Goal: Information Seeking & Learning: Learn about a topic

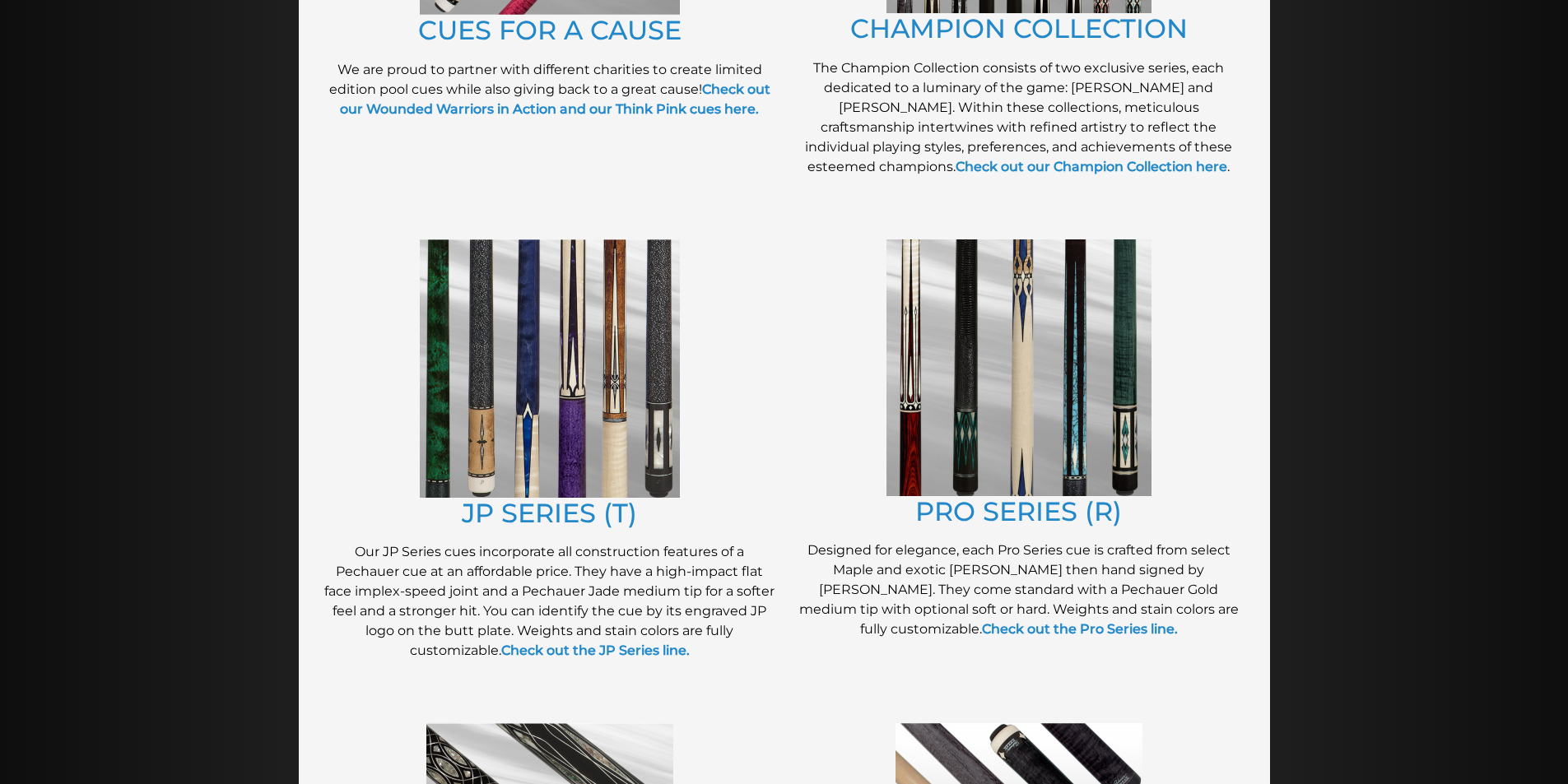
click at [1024, 325] on img at bounding box center [1019, 368] width 265 height 257
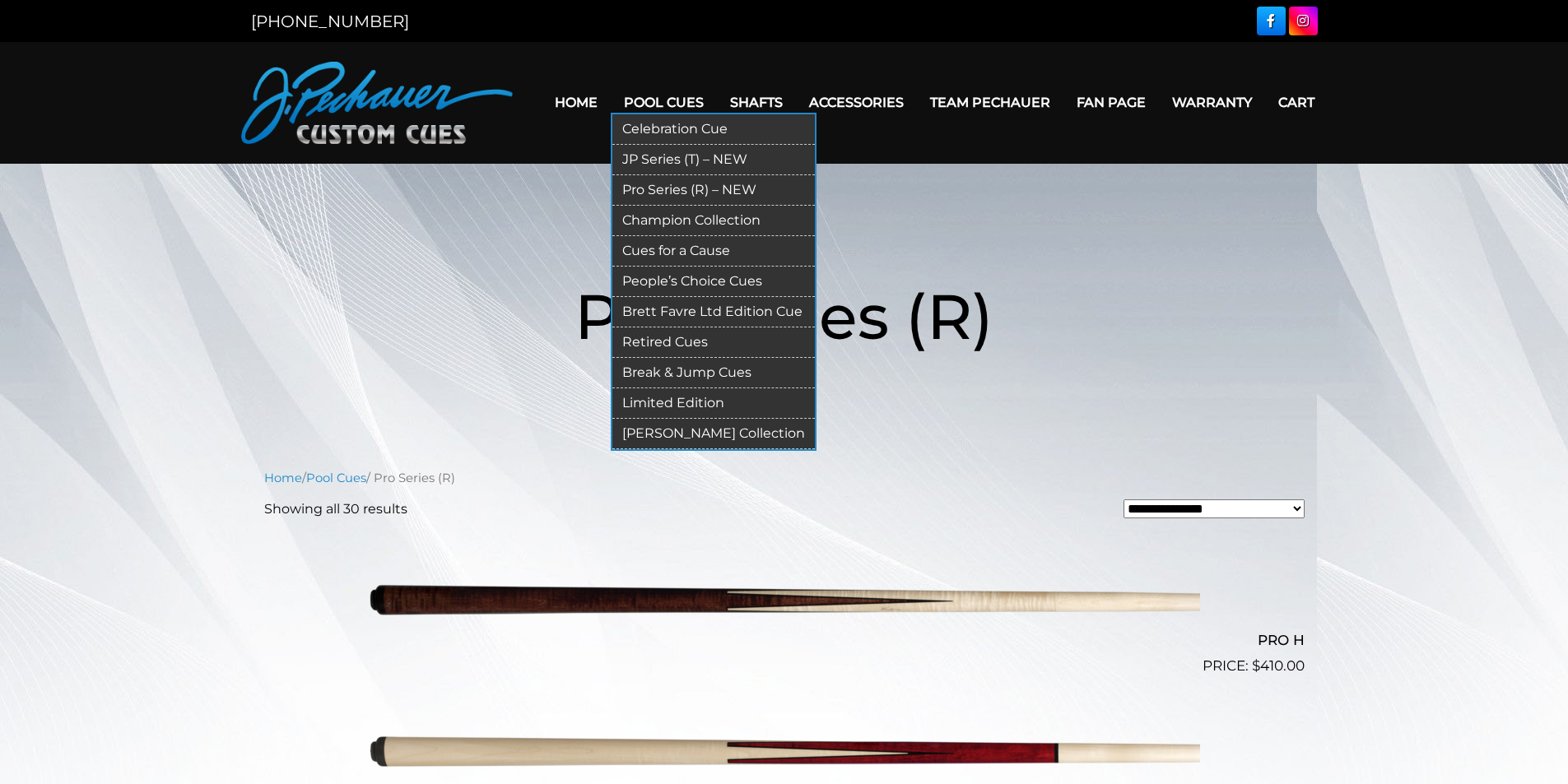
drag, startPoint x: 660, startPoint y: 107, endPoint x: 645, endPoint y: 108, distance: 15.0
click at [660, 106] on link "Pool Cues" at bounding box center [663, 102] width 107 height 42
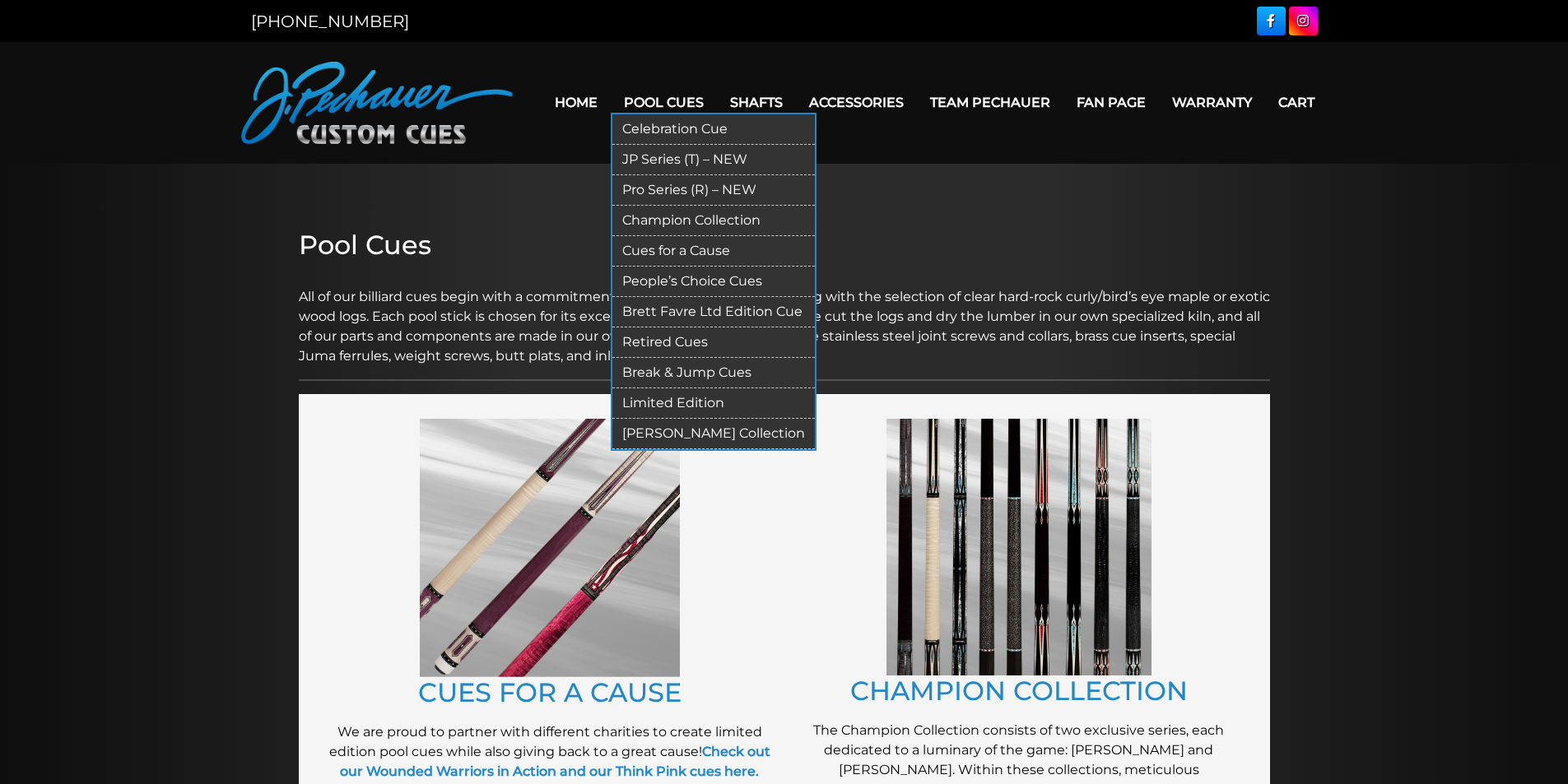
click at [723, 158] on link "JP Series (T) – NEW" at bounding box center [713, 160] width 203 height 30
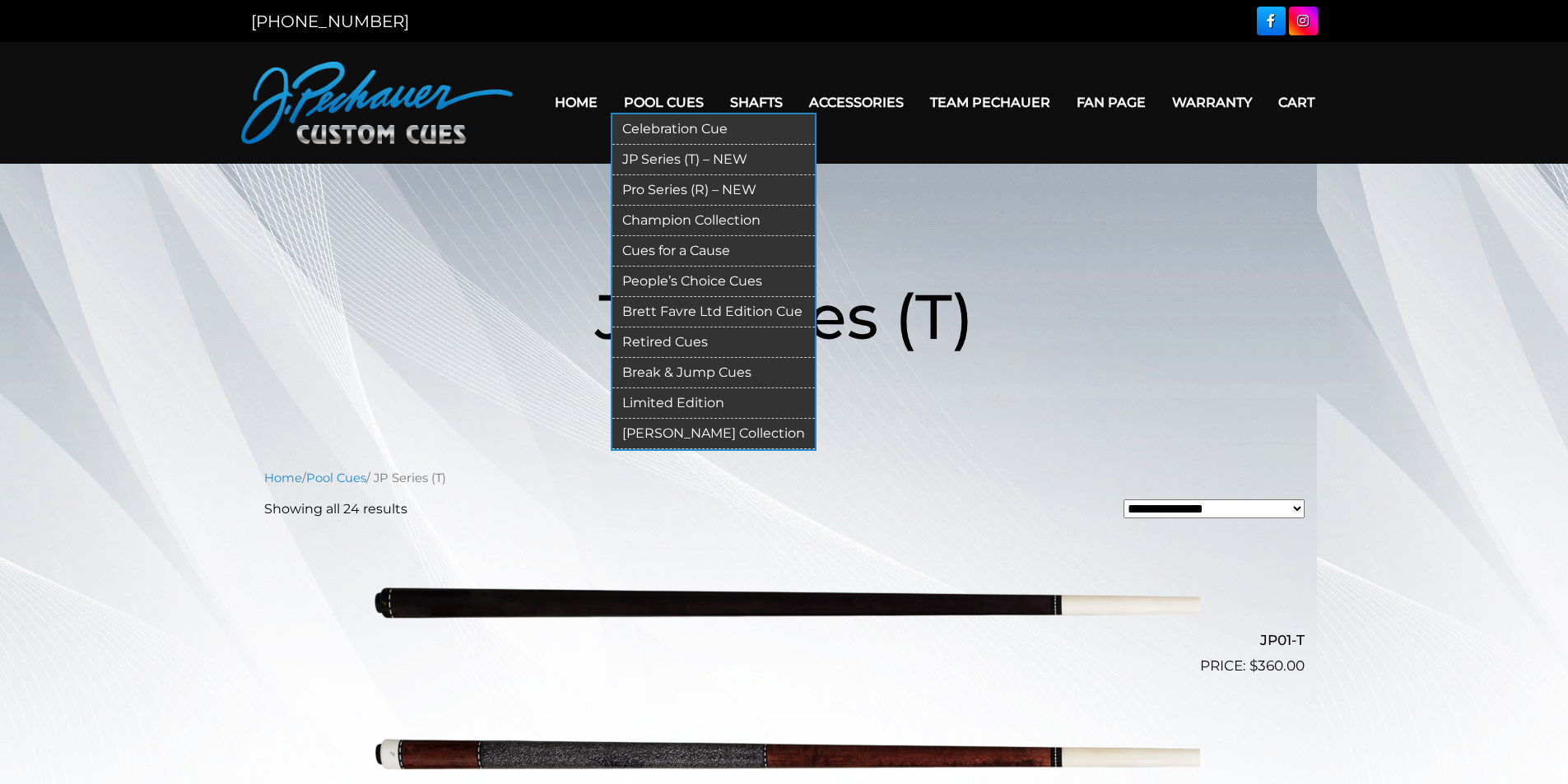
click at [686, 432] on link "[PERSON_NAME] Collection" at bounding box center [713, 434] width 203 height 30
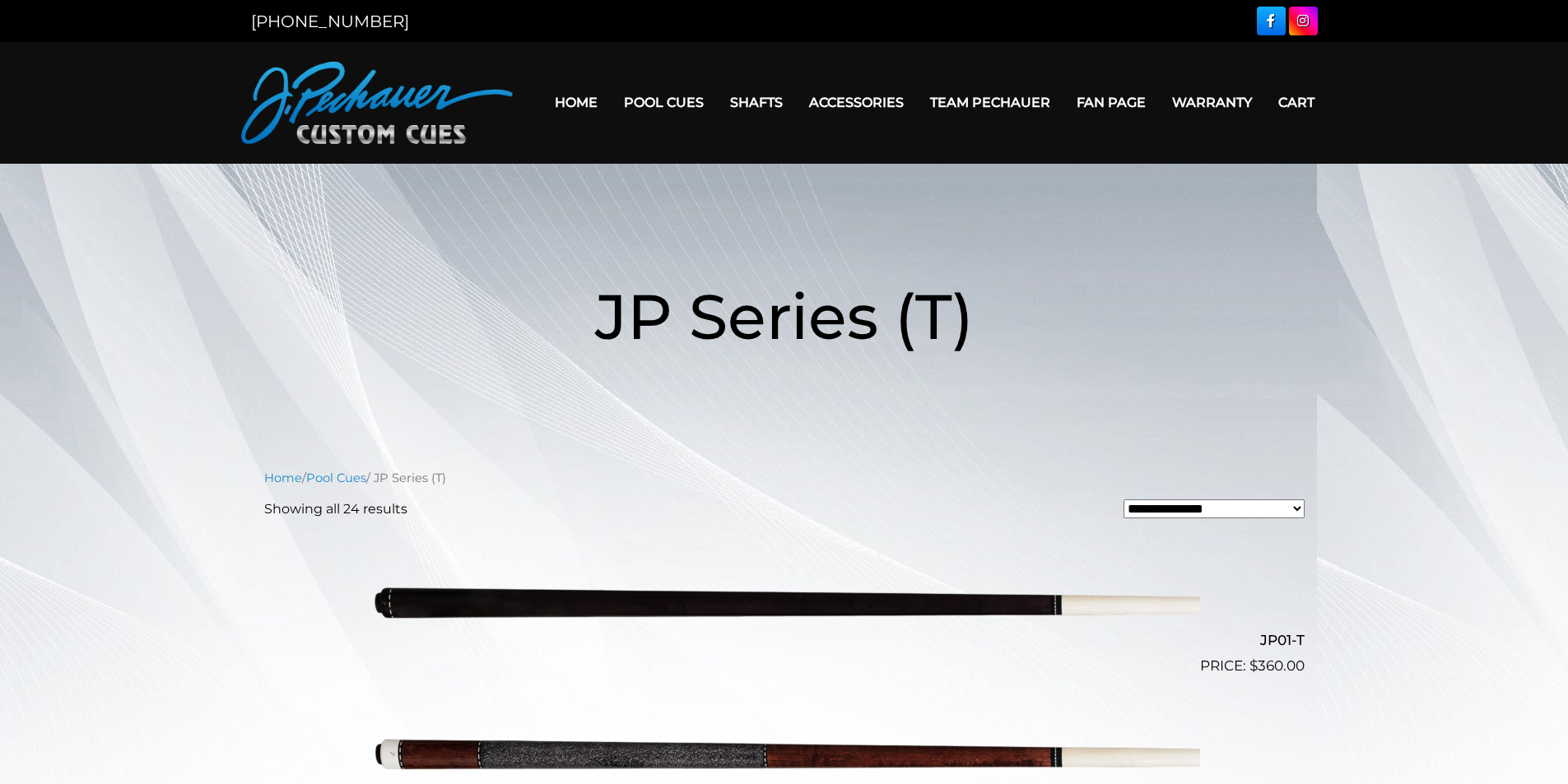
click at [1176, 510] on select "**********" at bounding box center [1214, 509] width 181 height 19
drag, startPoint x: 1175, startPoint y: 509, endPoint x: 973, endPoint y: 417, distance: 222.0
click at [1175, 509] on select "**********" at bounding box center [1214, 509] width 181 height 19
click at [369, 91] on img at bounding box center [377, 102] width 272 height 82
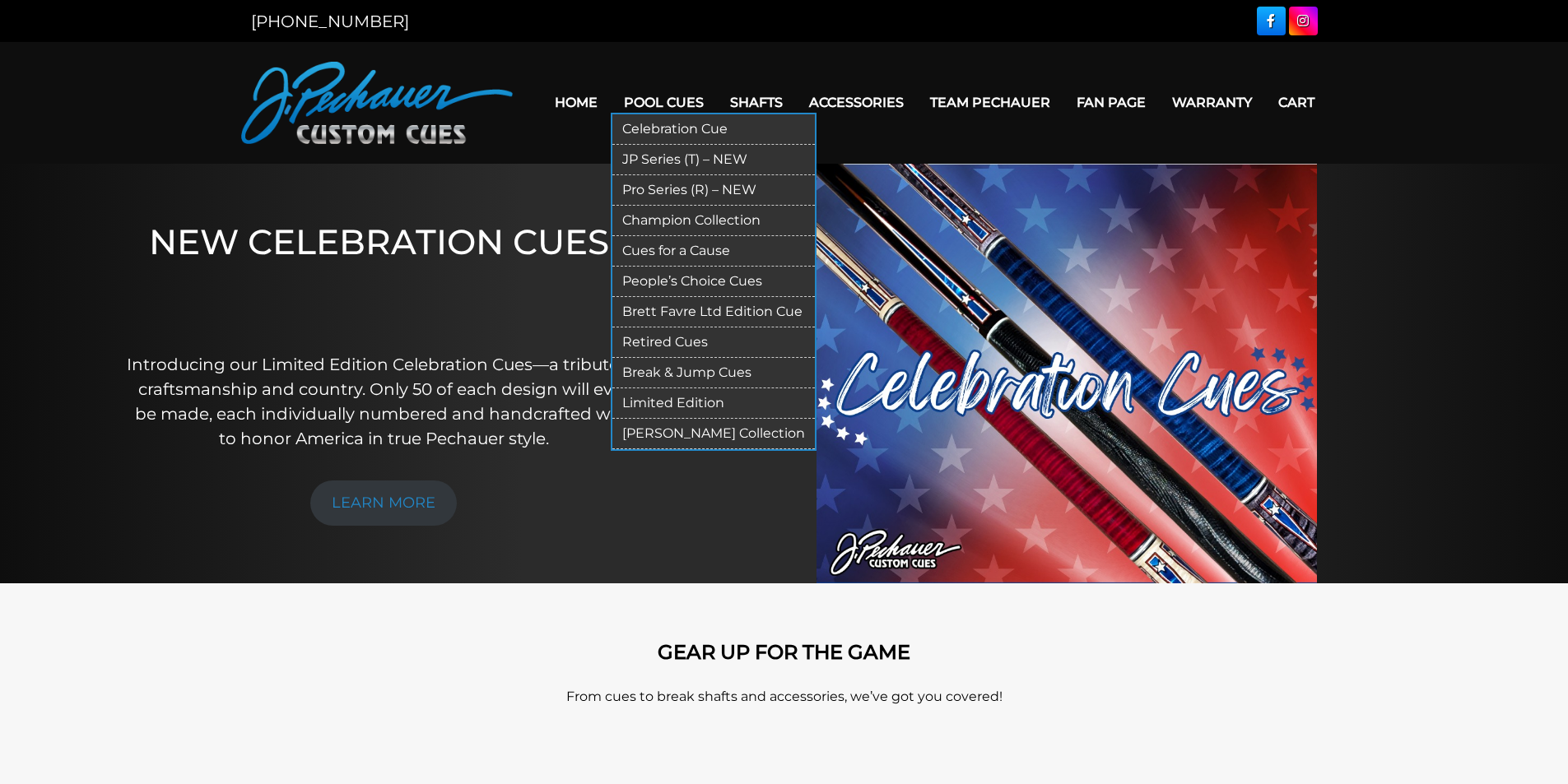
click at [670, 94] on link "Pool Cues" at bounding box center [663, 102] width 107 height 42
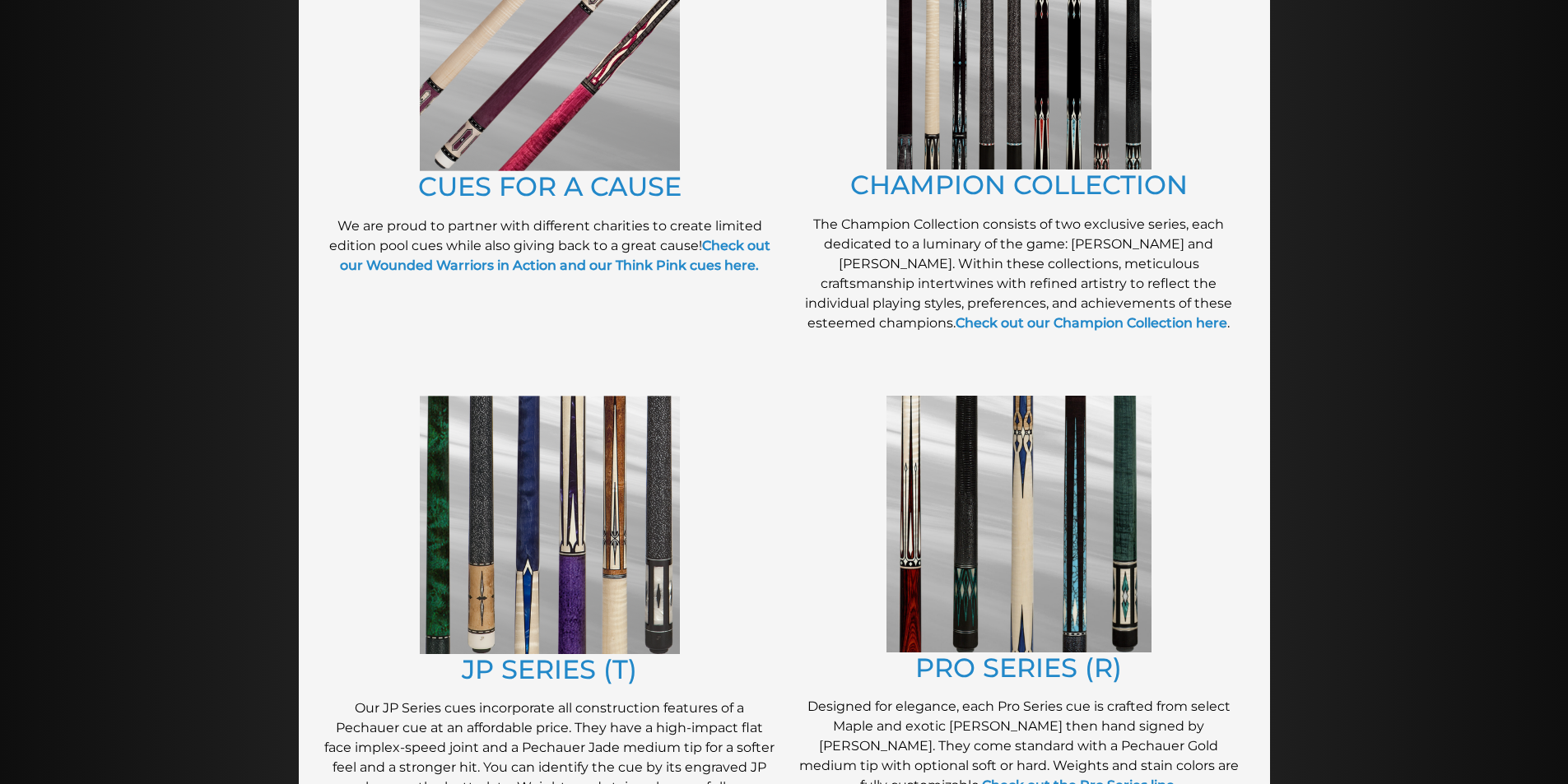
scroll to position [505, 0]
click at [569, 192] on link "CUES FOR A CAUSE" at bounding box center [549, 188] width 263 height 32
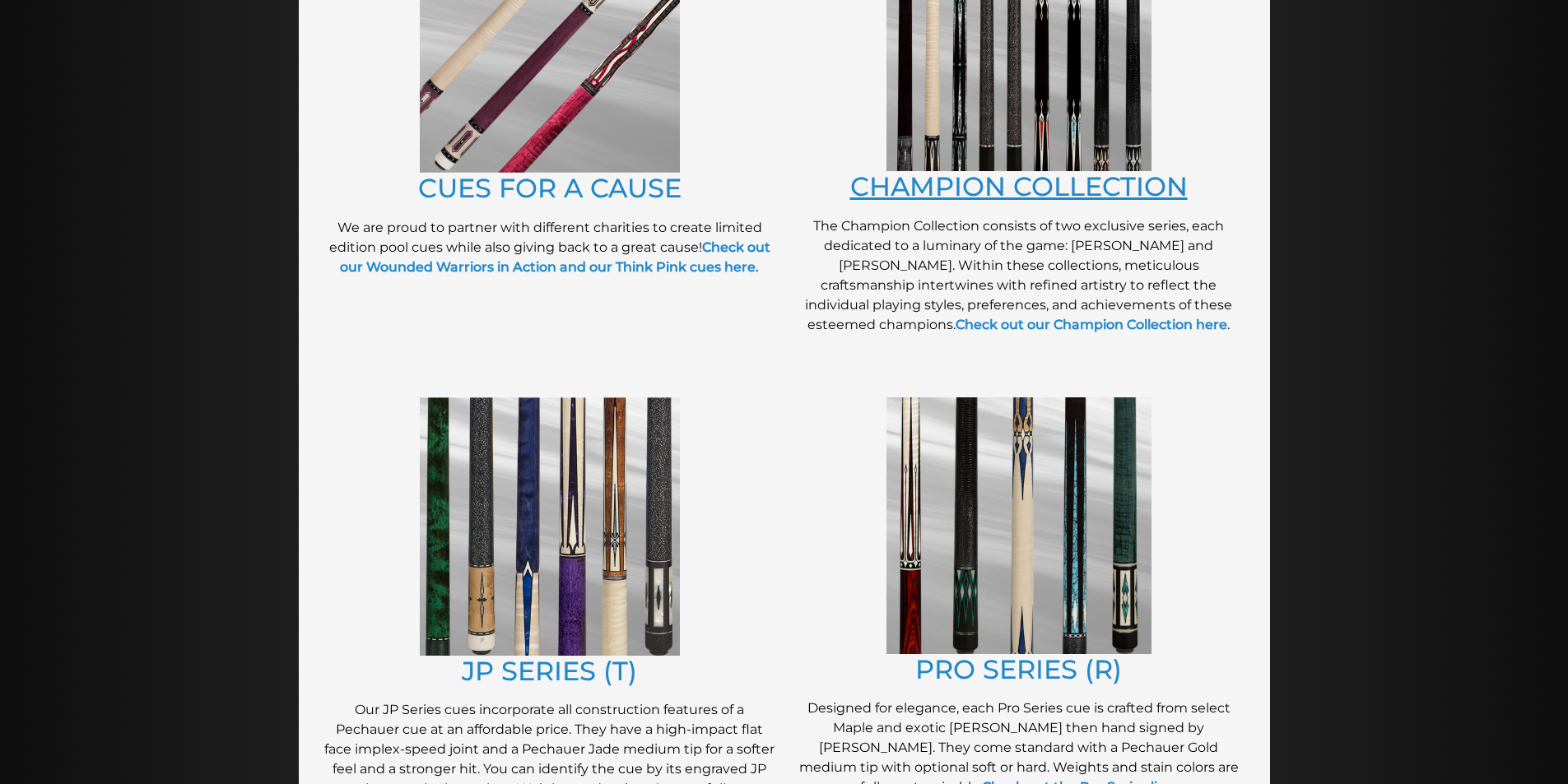
drag, startPoint x: 1028, startPoint y: 198, endPoint x: 1019, endPoint y: 201, distance: 9.5
click at [1029, 197] on link "CHAMPION COLLECTION" at bounding box center [1019, 187] width 338 height 32
click at [1037, 635] on img at bounding box center [1019, 525] width 265 height 257
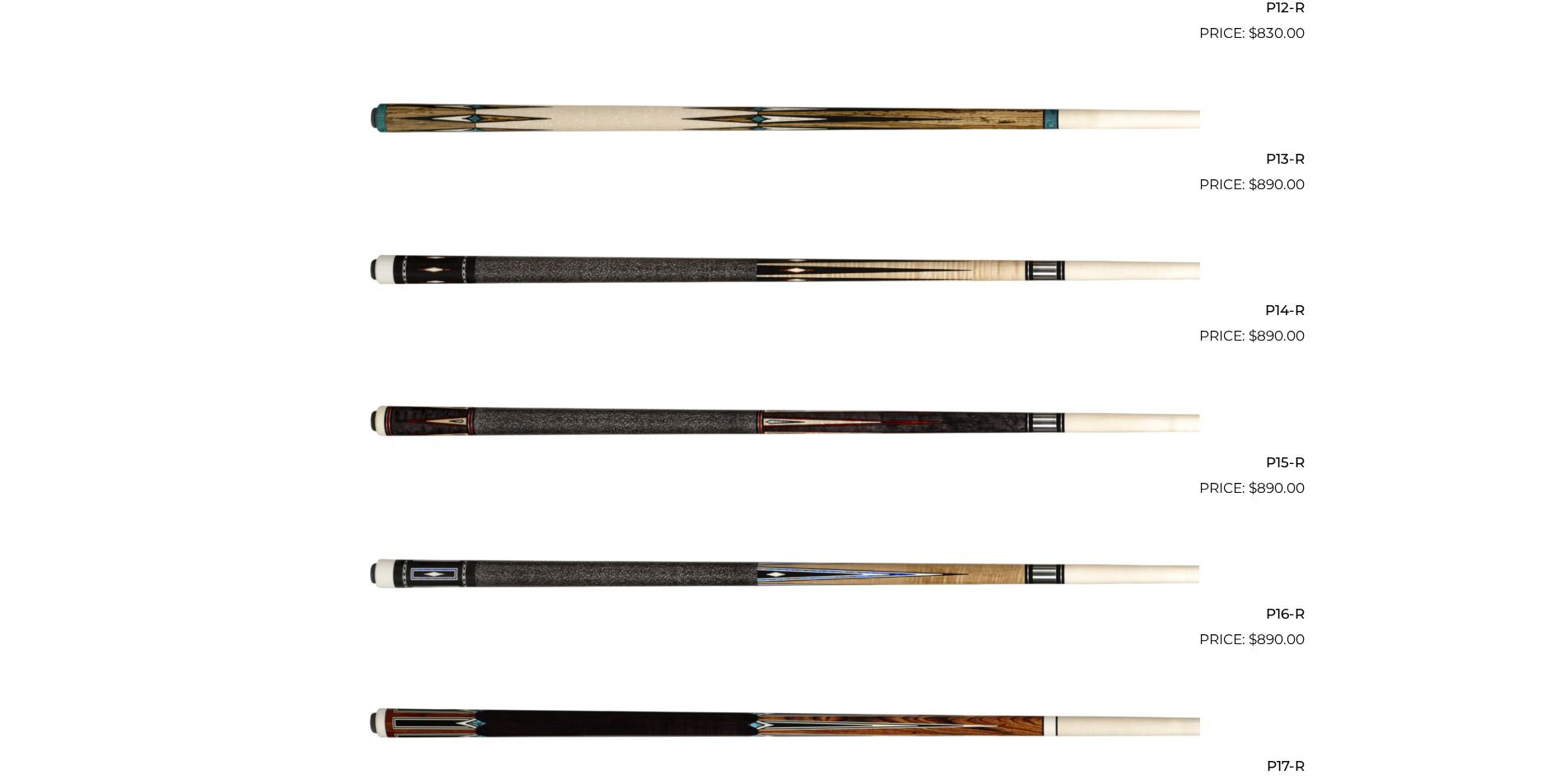
scroll to position [2311, 0]
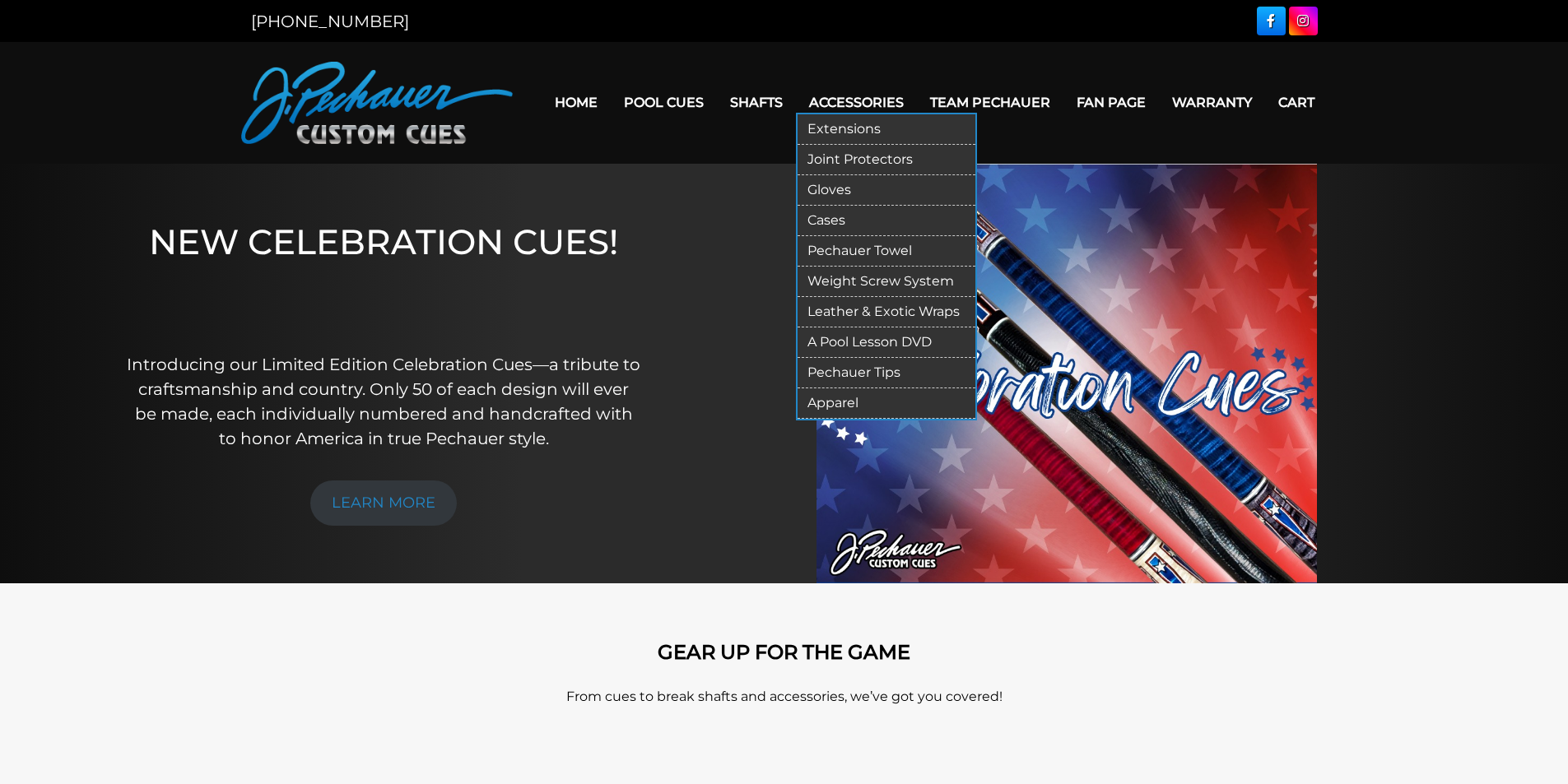
click at [884, 95] on link "Accessories" at bounding box center [857, 102] width 121 height 42
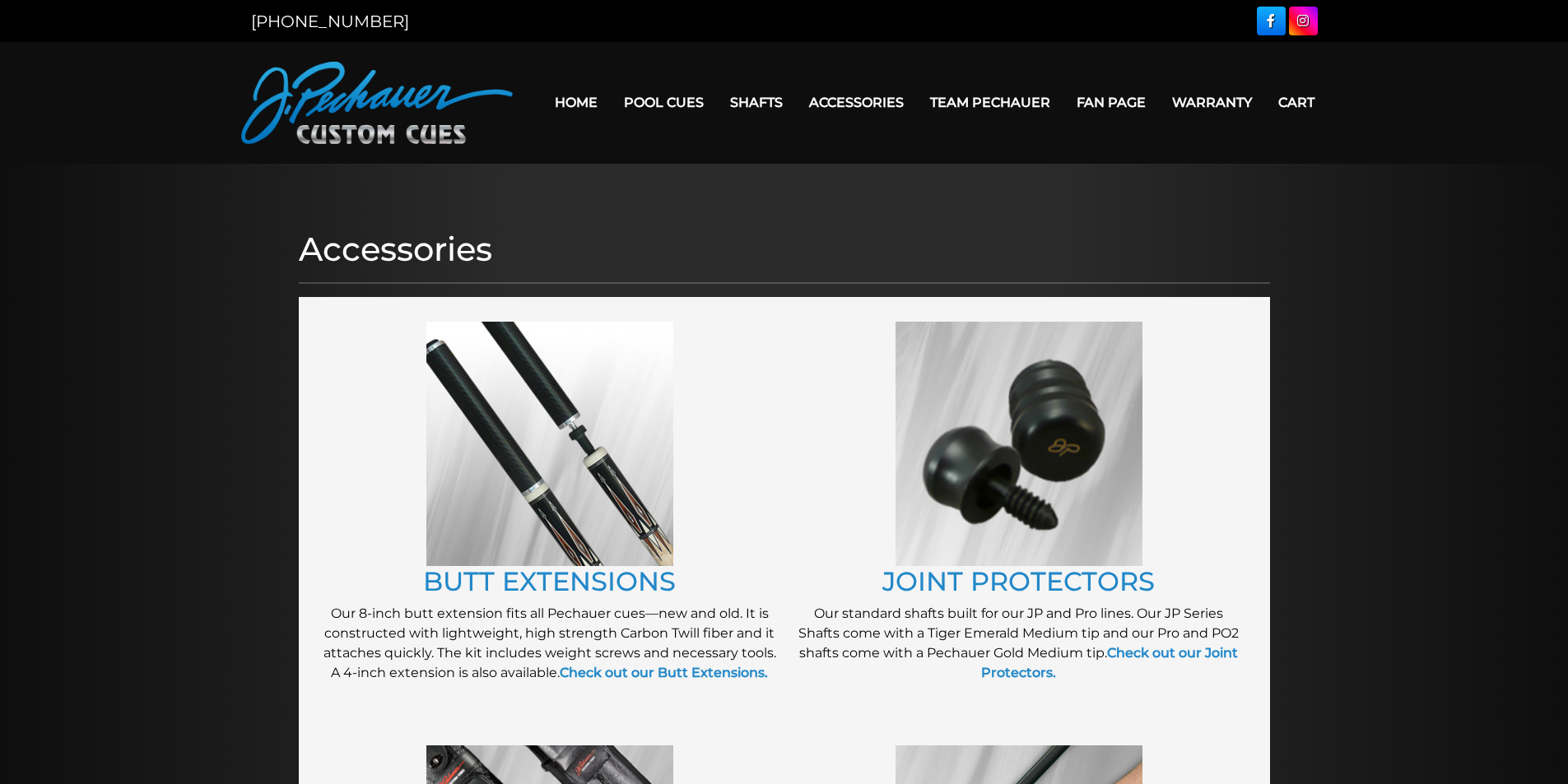
click at [979, 111] on link "Team Pechauer" at bounding box center [990, 102] width 146 height 42
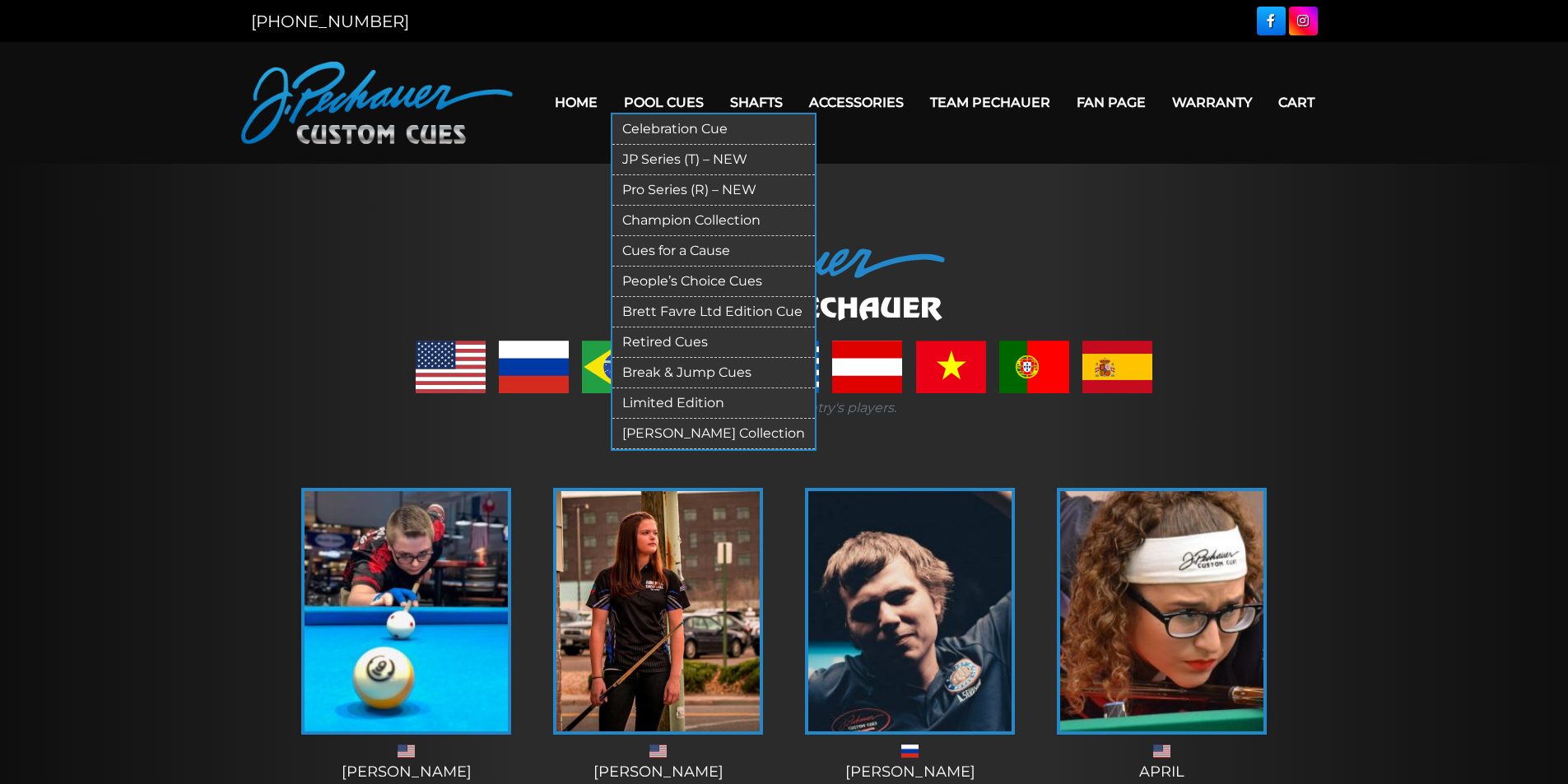
click at [680, 94] on link "Pool Cues" at bounding box center [663, 102] width 107 height 42
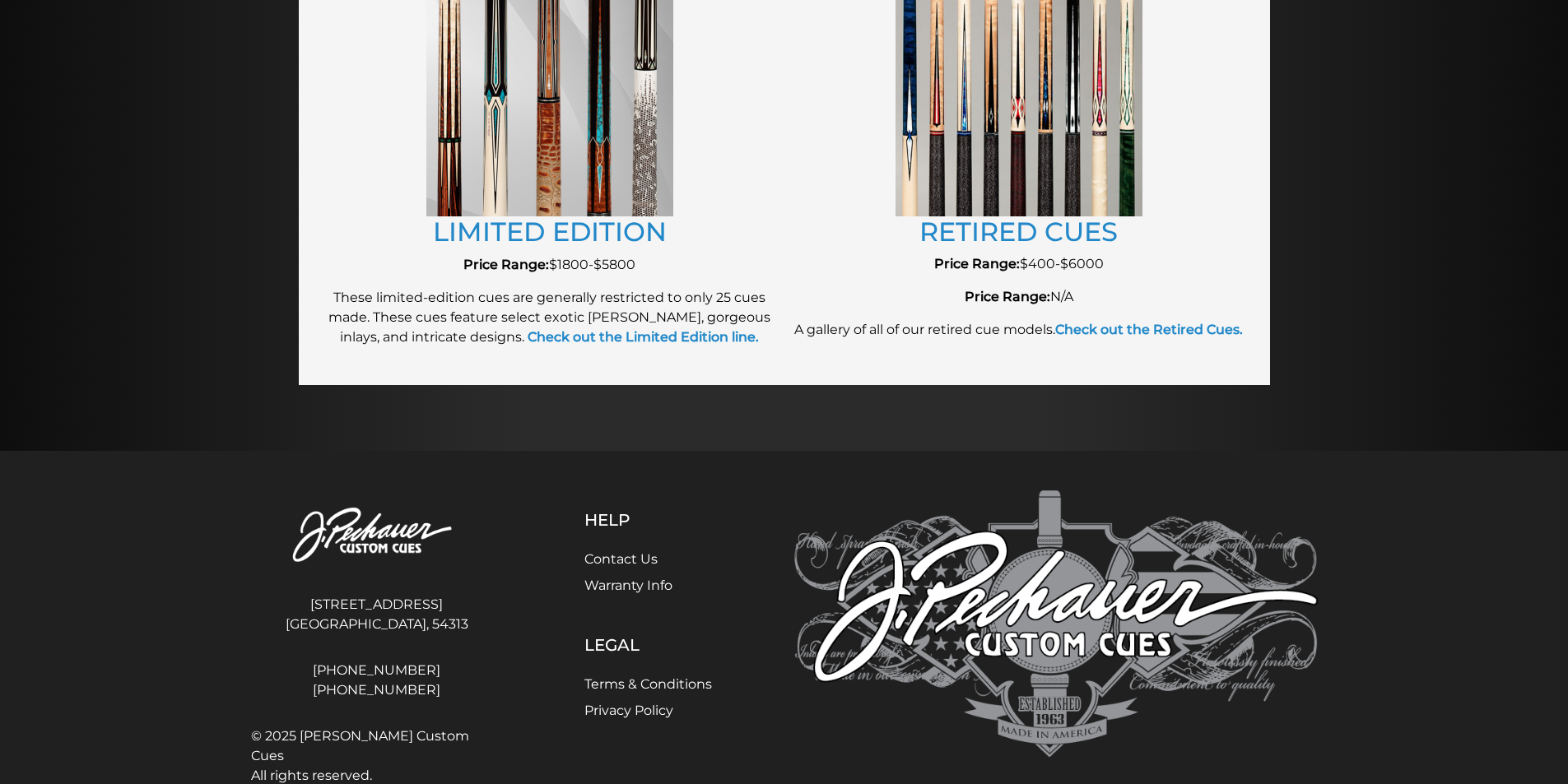
scroll to position [1970, 0]
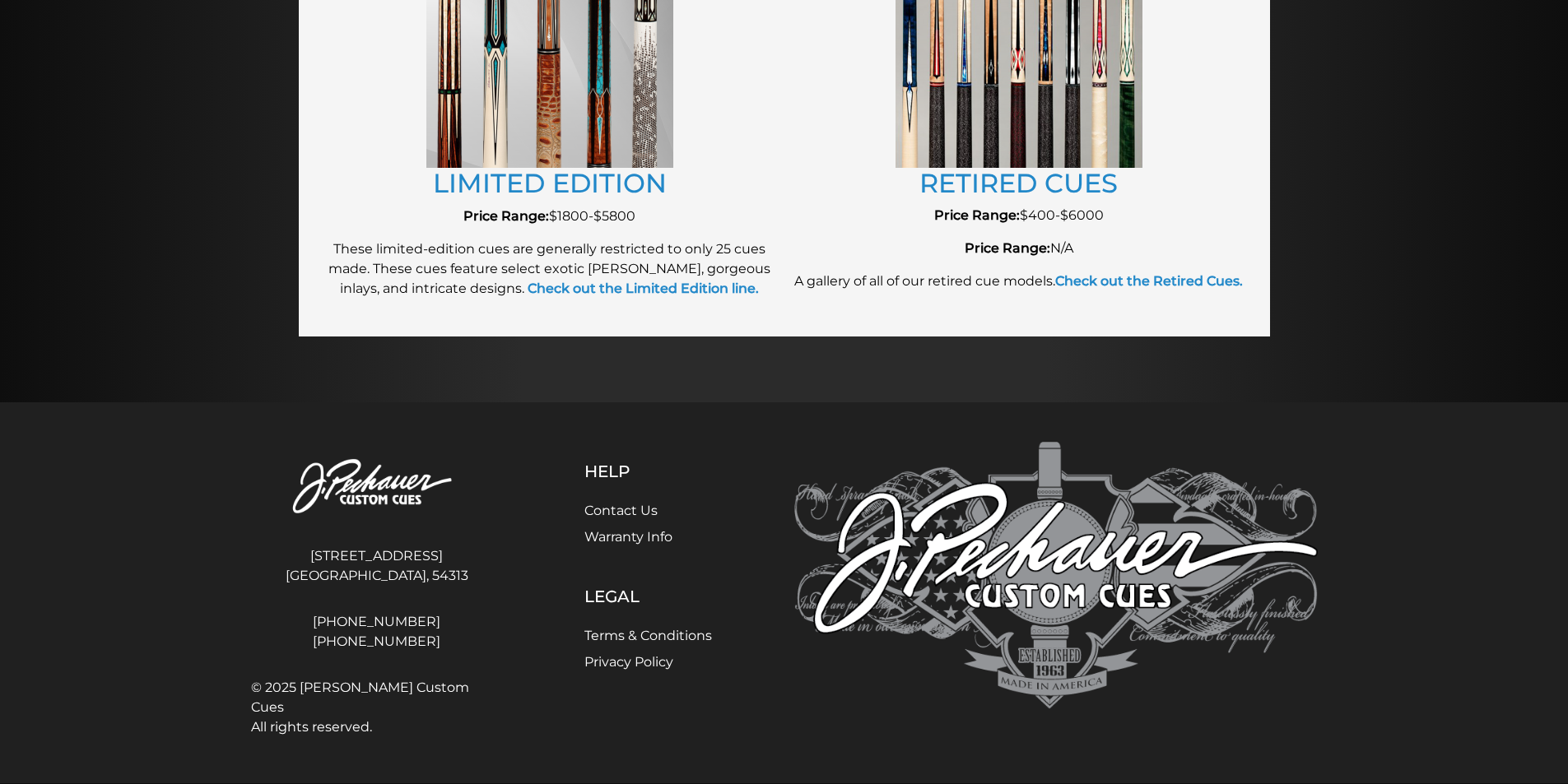
click at [1037, 132] on img at bounding box center [1019, 43] width 247 height 246
drag, startPoint x: 1041, startPoint y: 84, endPoint x: 1046, endPoint y: 111, distance: 27.5
click at [1042, 84] on img at bounding box center [1019, 43] width 247 height 246
click at [990, 188] on link "RETIRED CUES" at bounding box center [1018, 183] width 198 height 32
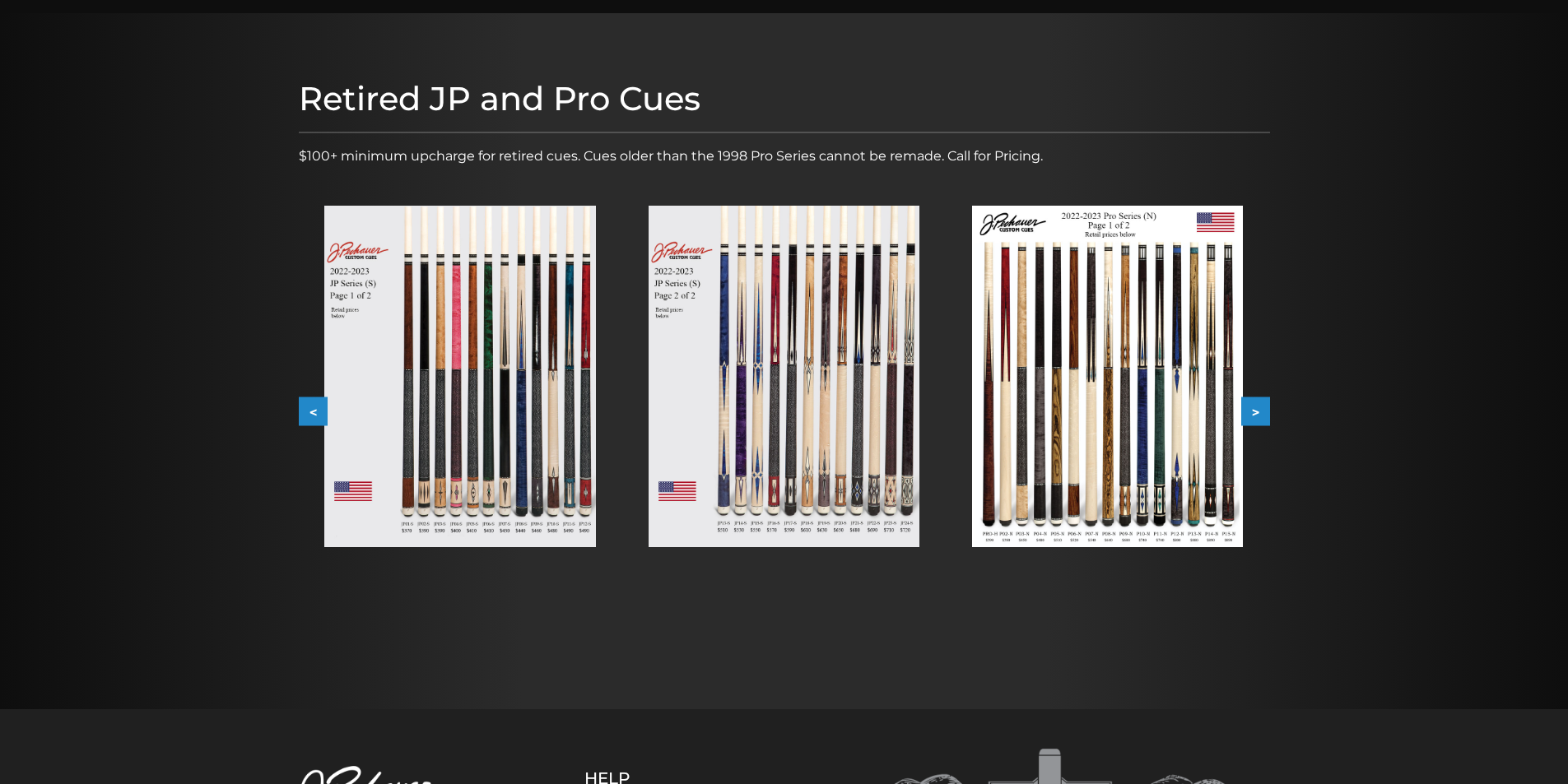
scroll to position [96, 0]
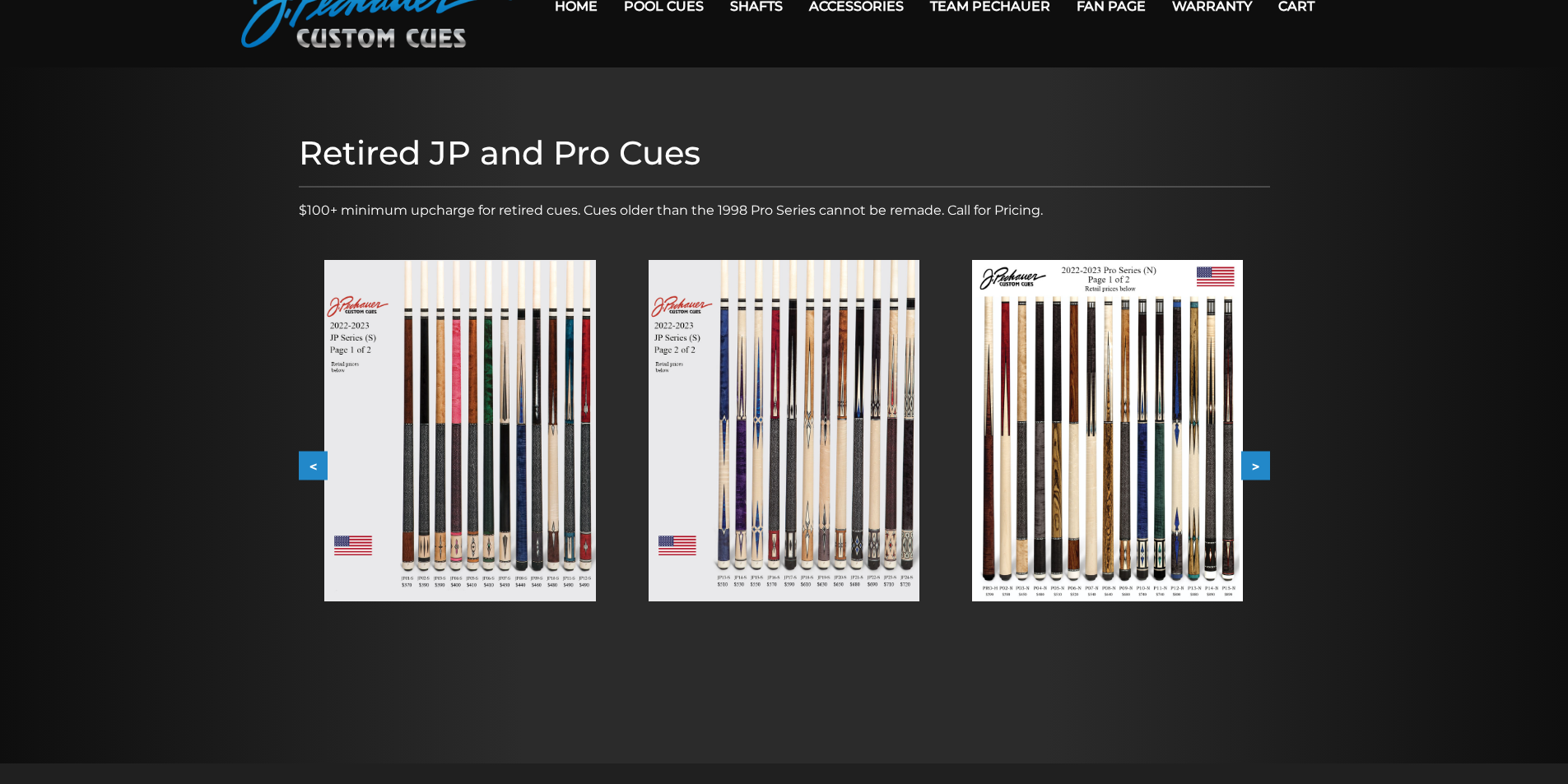
click at [529, 375] on img at bounding box center [459, 431] width 271 height 342
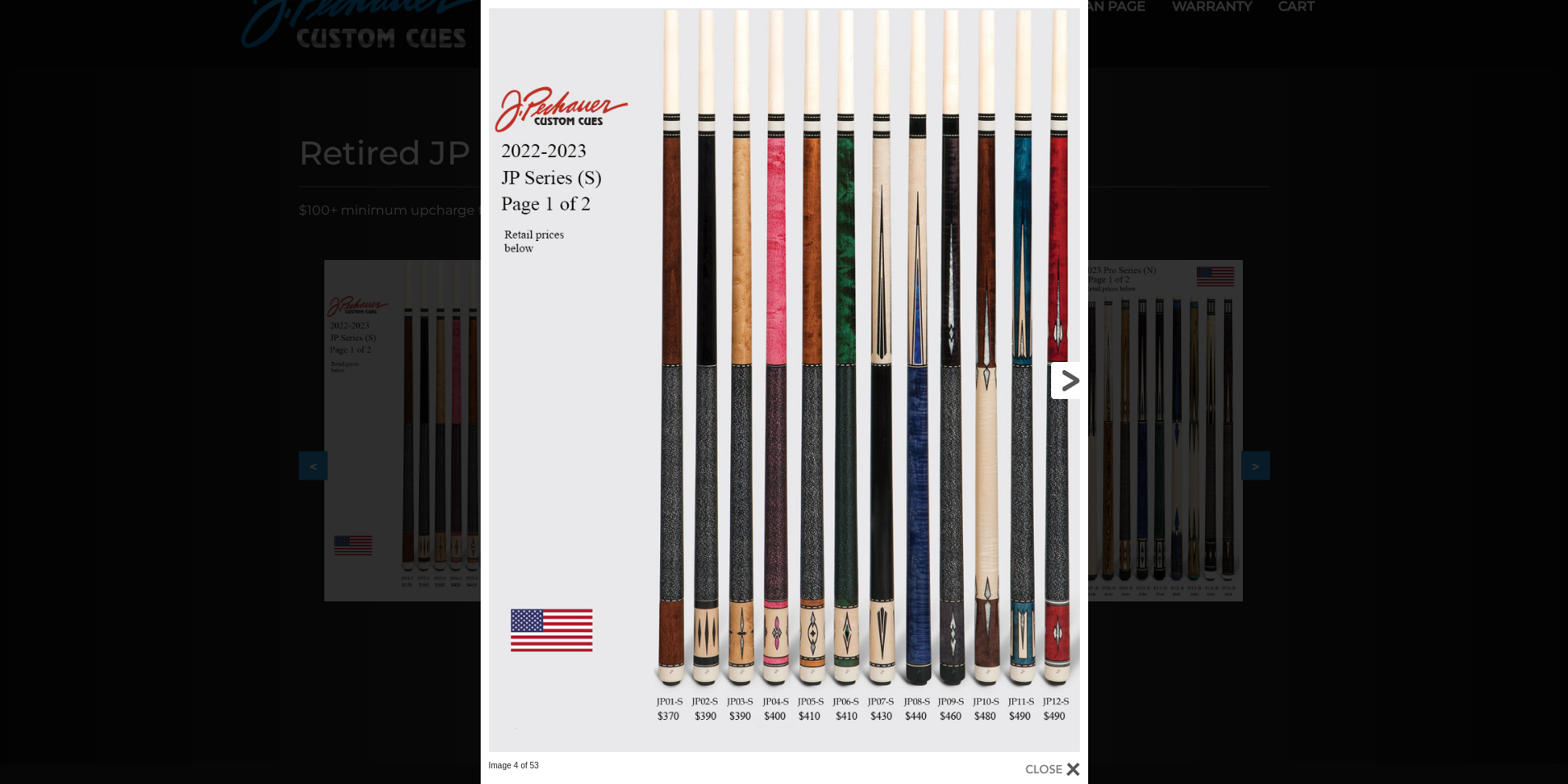
click at [1060, 368] on link at bounding box center [951, 380] width 274 height 760
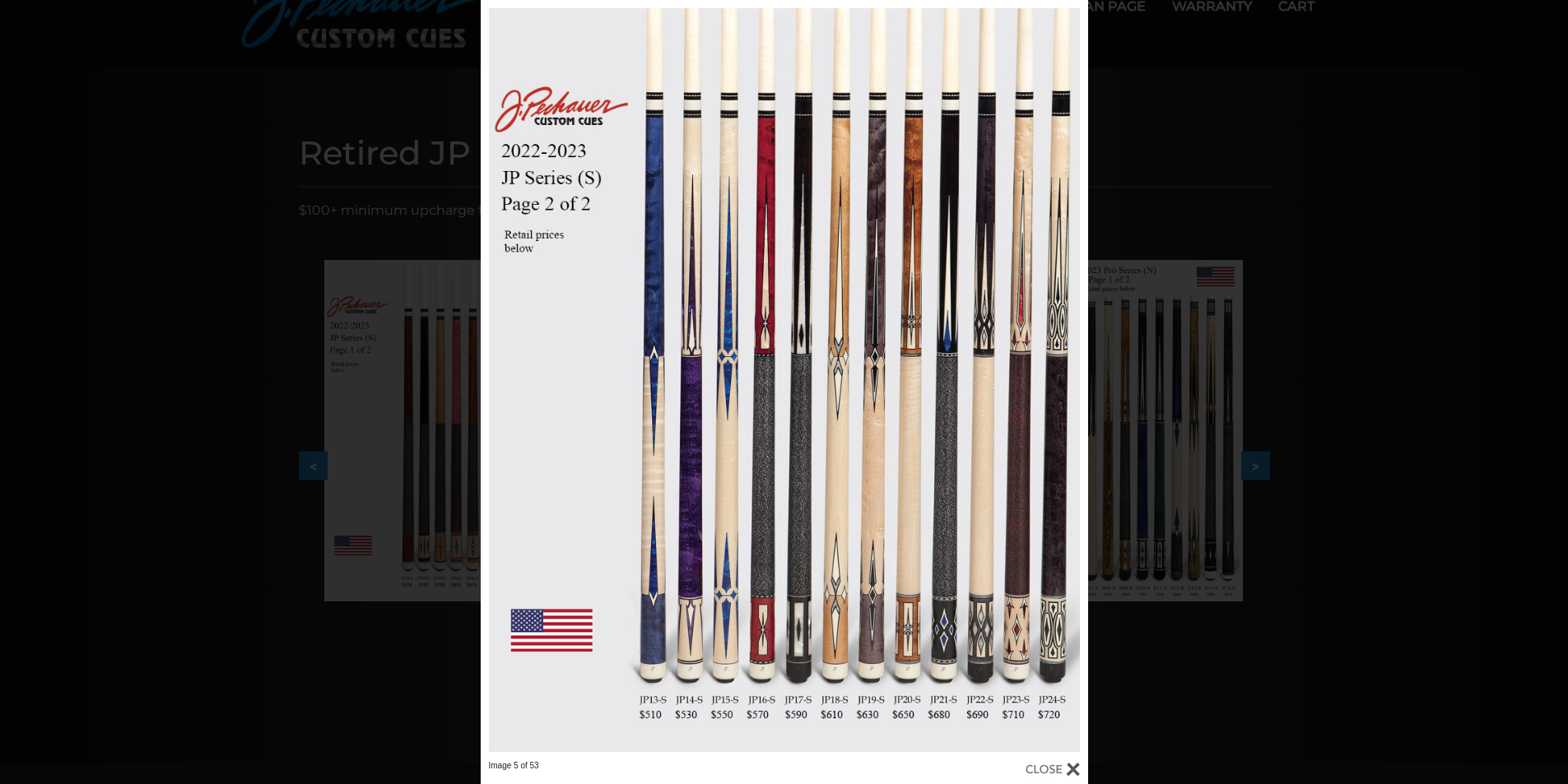
click at [1365, 619] on div "Image 5 of 53" at bounding box center [784, 392] width 1568 height 784
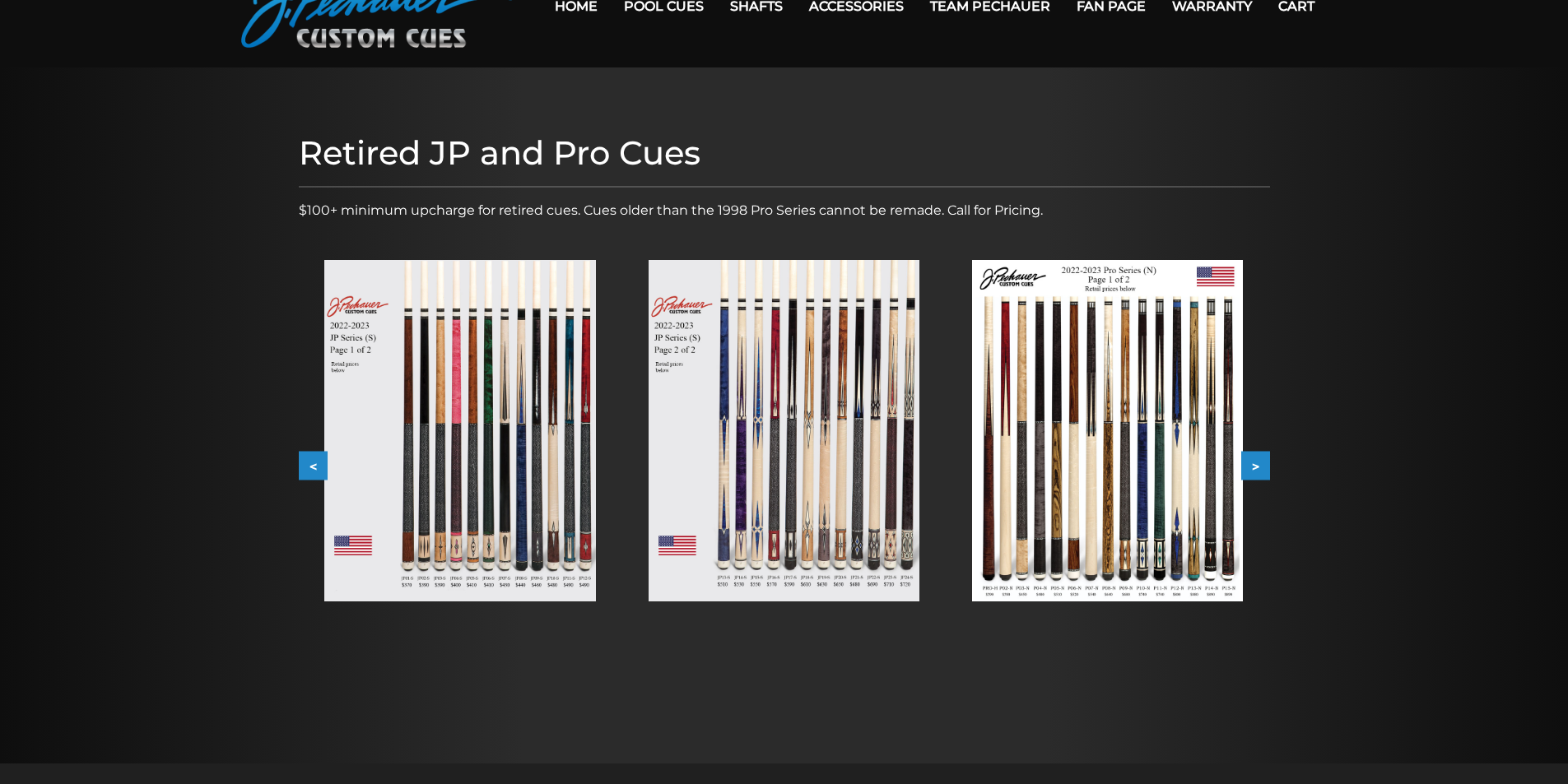
click at [516, 552] on img at bounding box center [459, 431] width 271 height 342
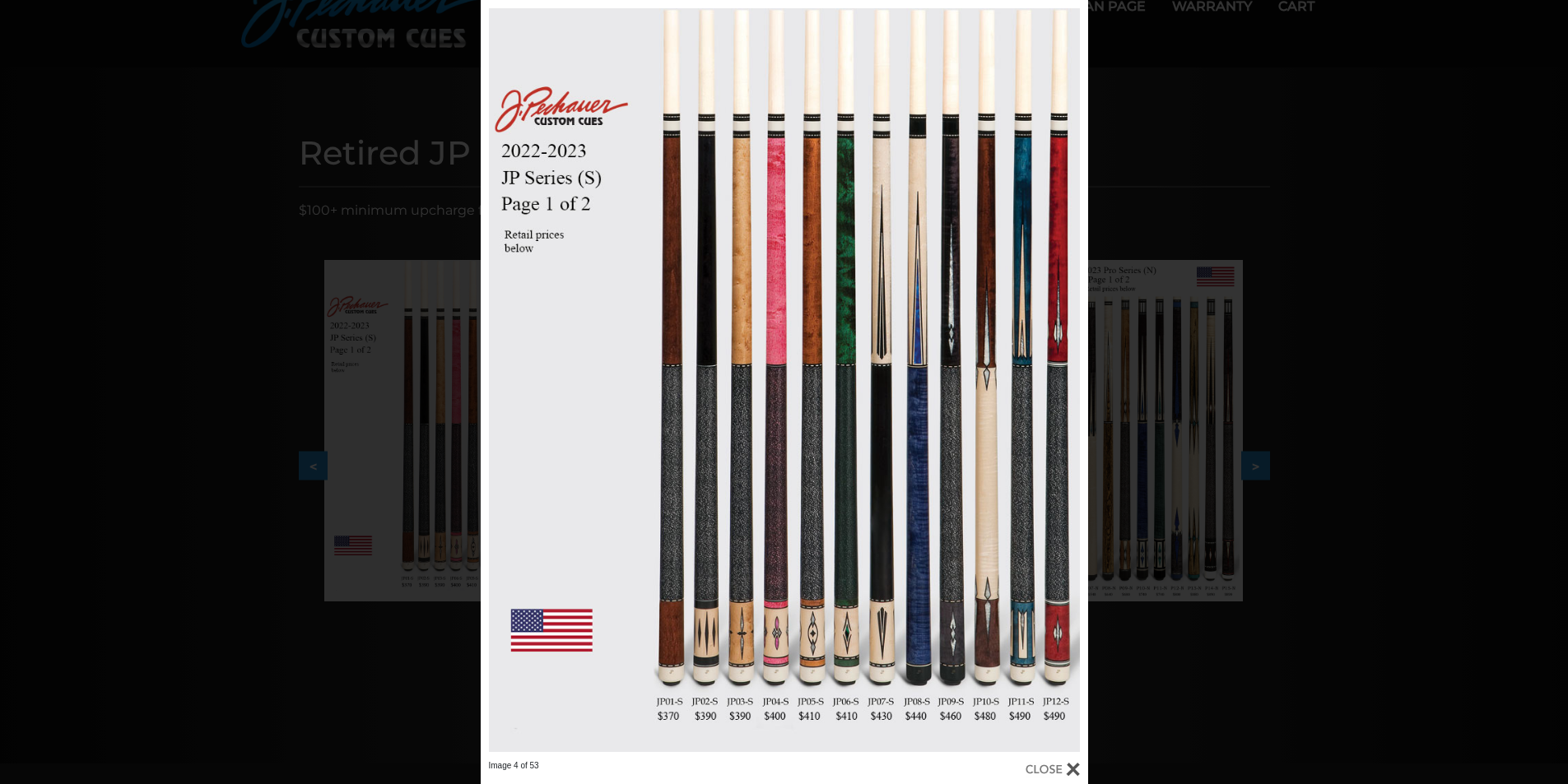
click at [1390, 430] on div "Image 4 of 53" at bounding box center [784, 392] width 1568 height 784
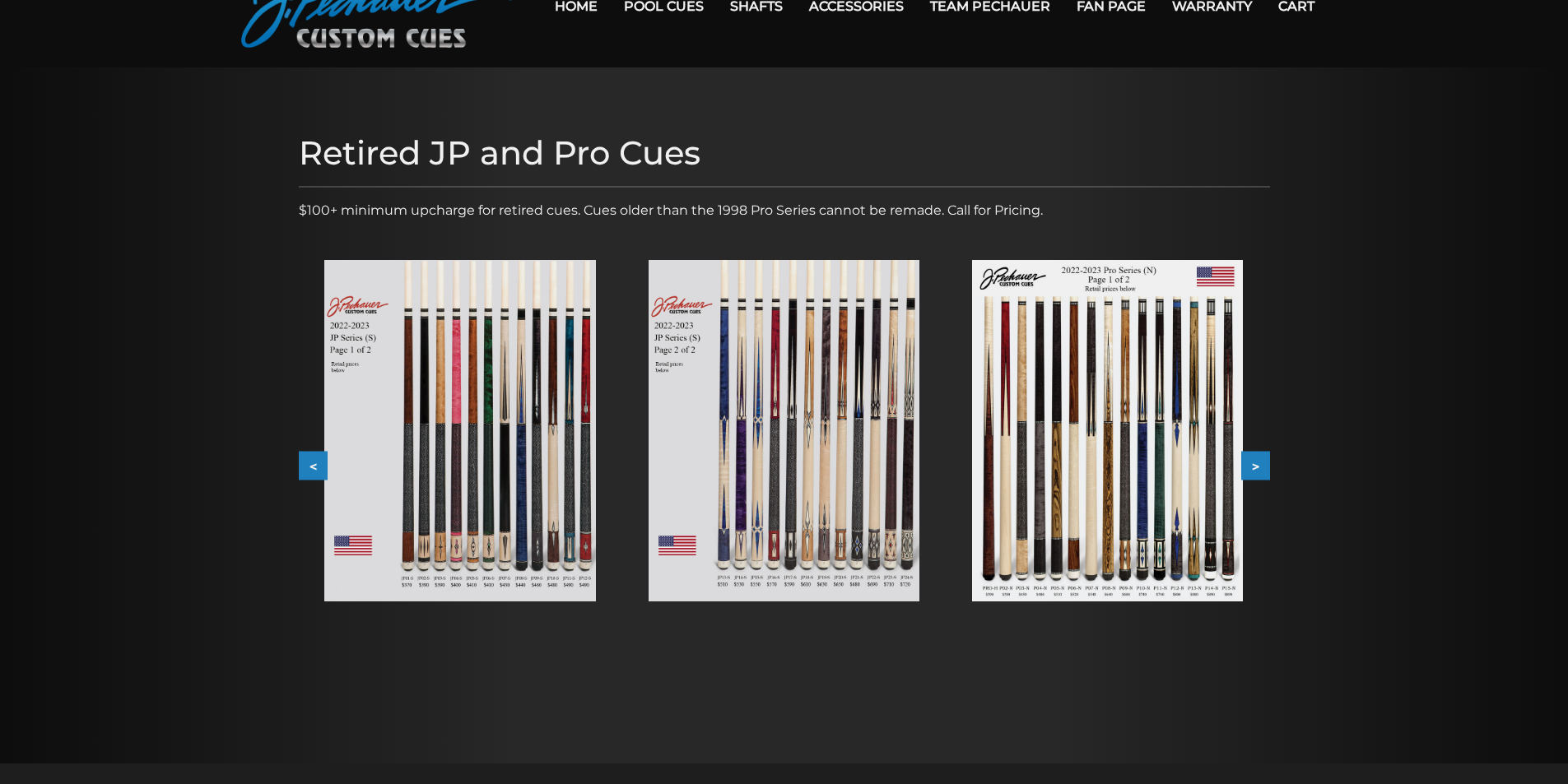
click at [789, 449] on img at bounding box center [783, 431] width 271 height 342
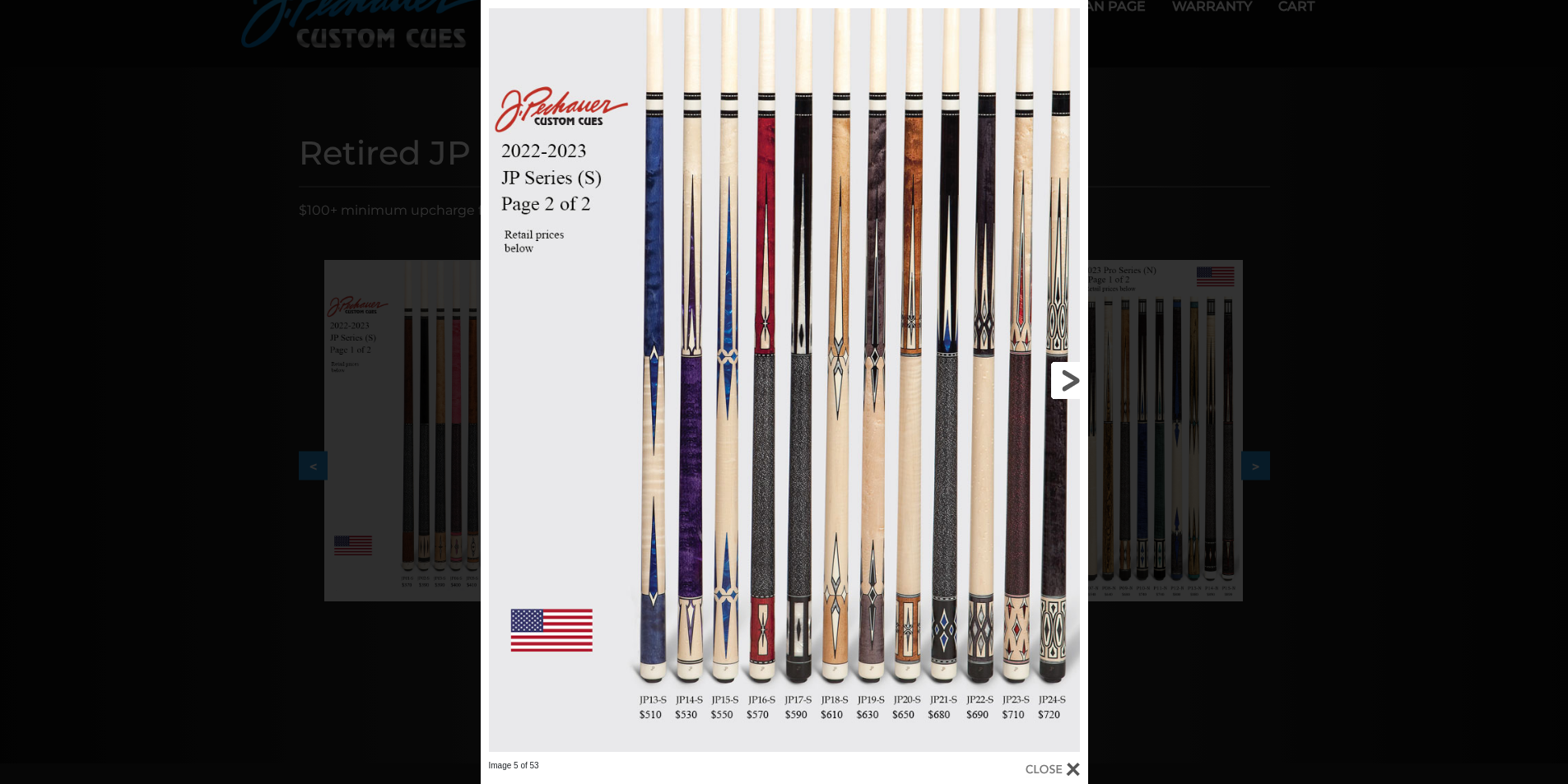
click at [1062, 367] on link at bounding box center [951, 380] width 274 height 760
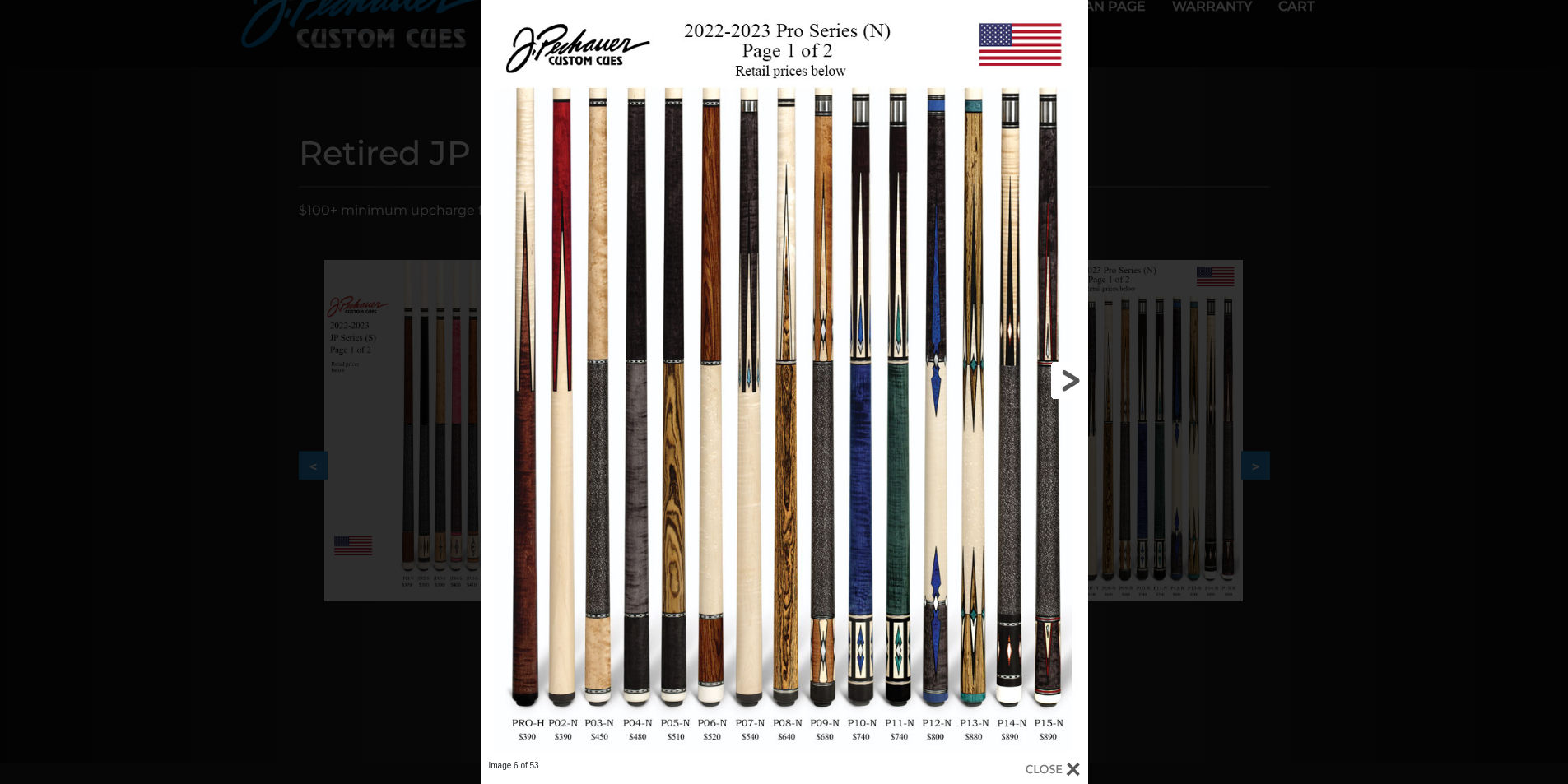
click at [1062, 367] on link at bounding box center [951, 380] width 274 height 760
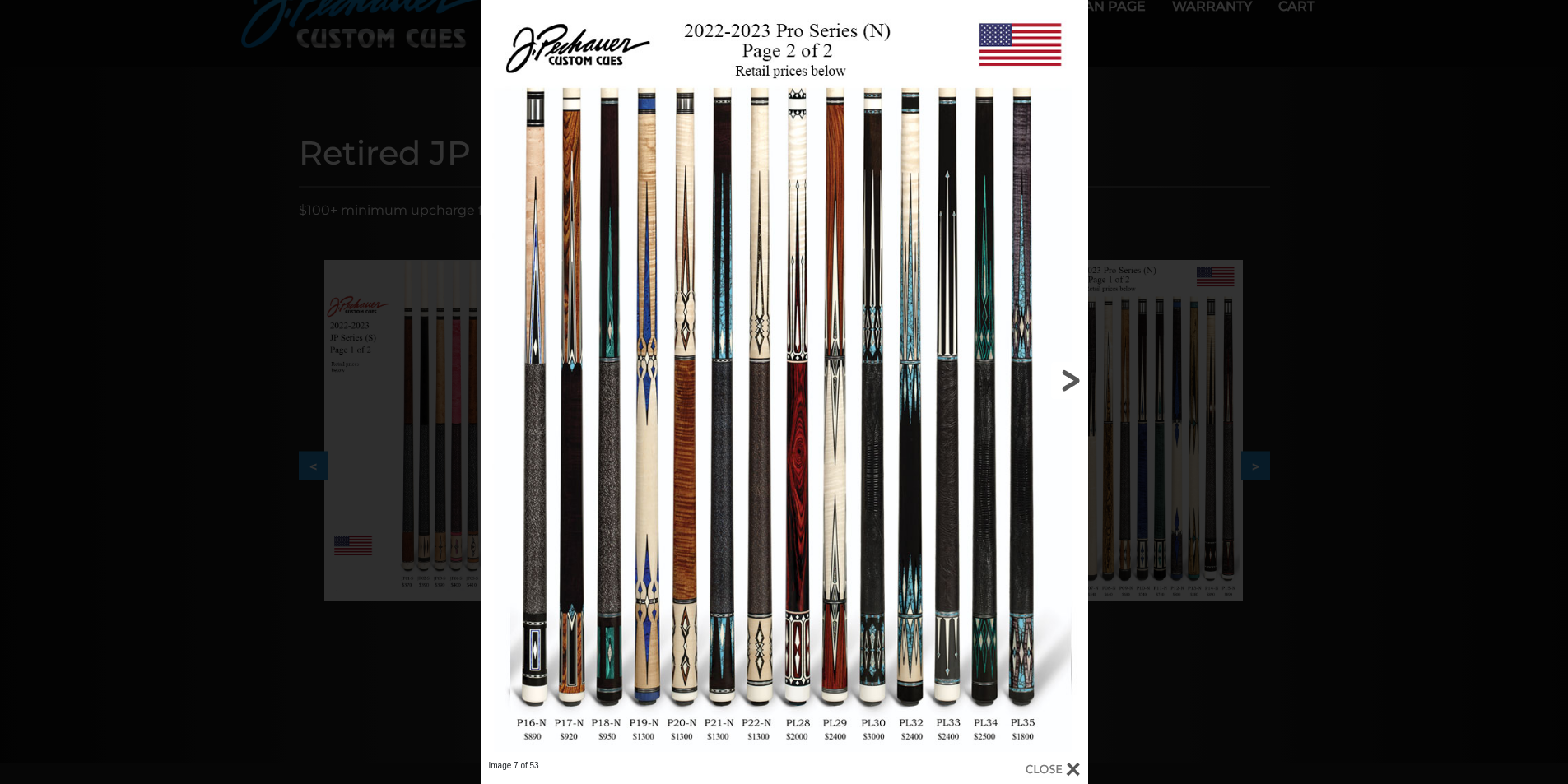
click at [1062, 367] on link at bounding box center [951, 380] width 274 height 760
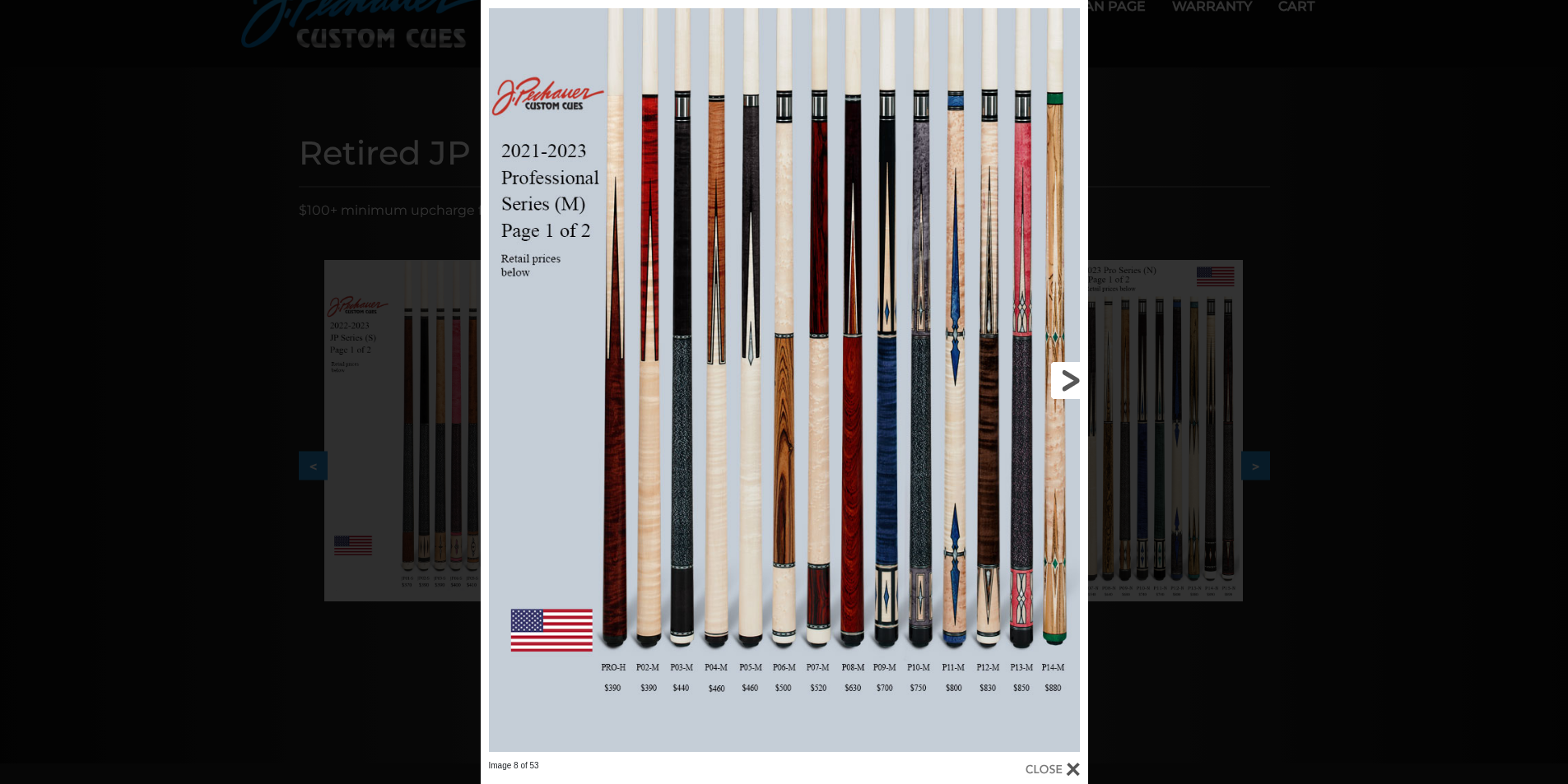
click at [1062, 367] on link at bounding box center [951, 380] width 274 height 760
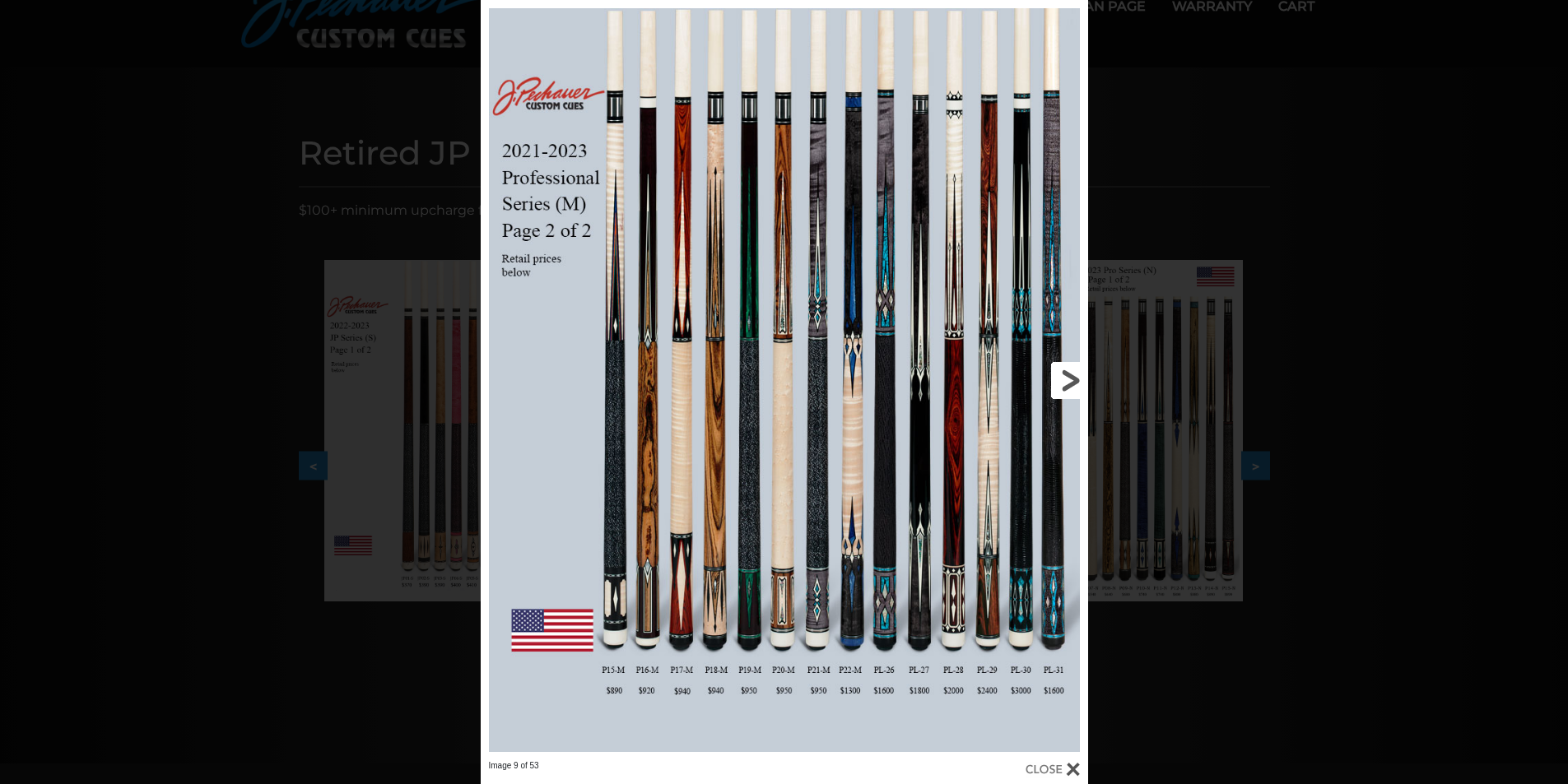
click at [1062, 367] on link at bounding box center [951, 380] width 274 height 760
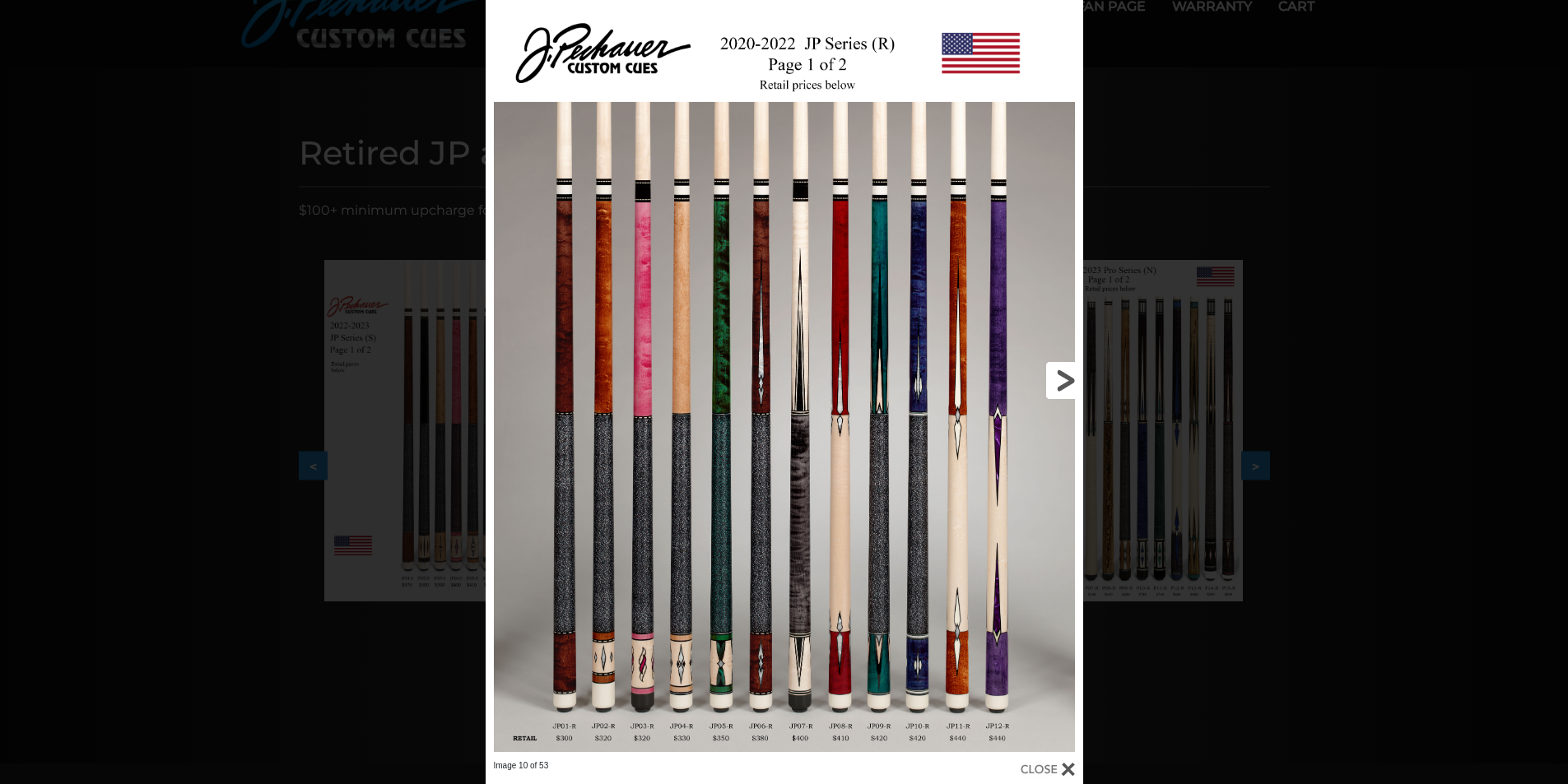
click at [1067, 377] on link at bounding box center [948, 380] width 269 height 760
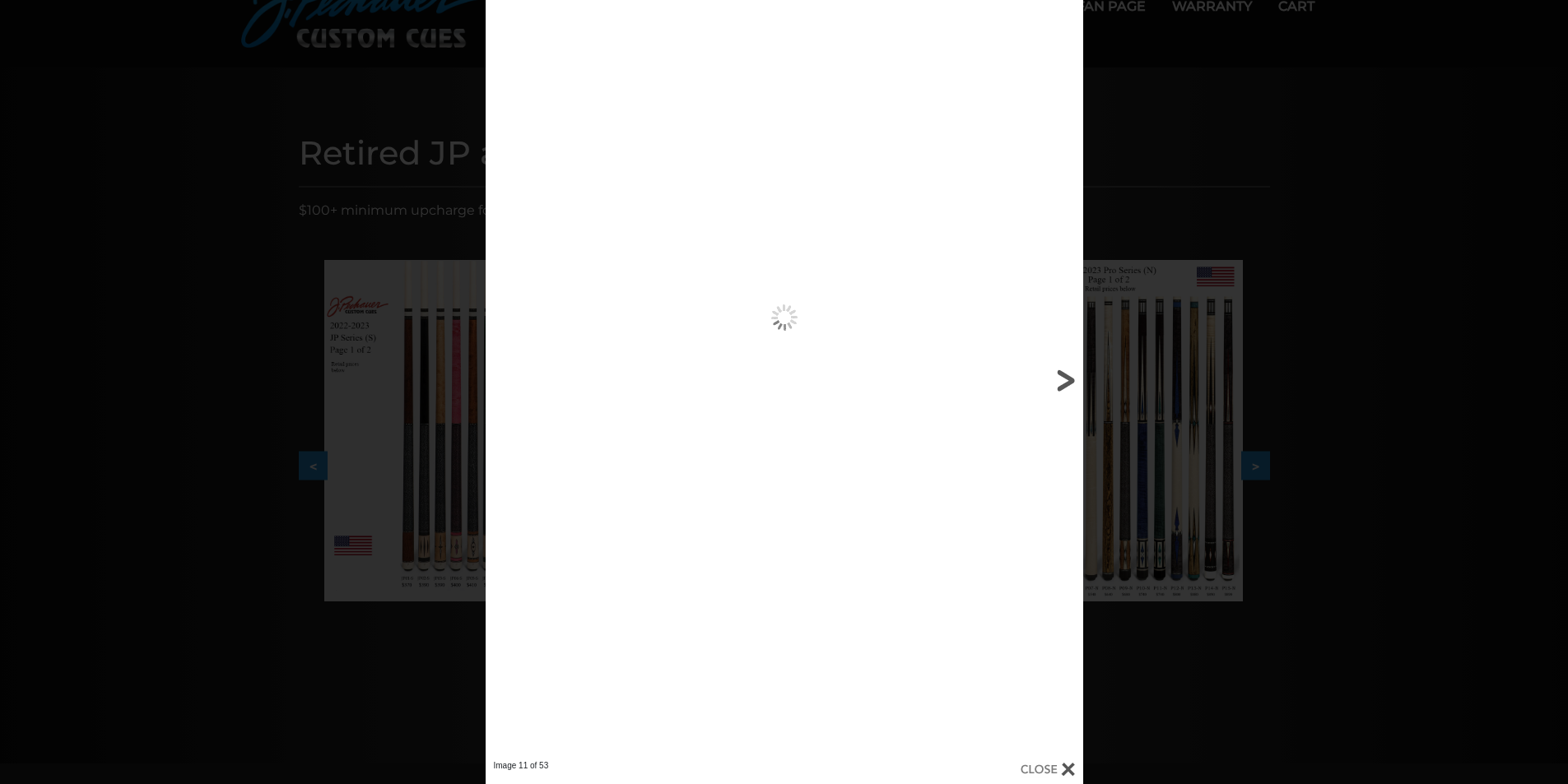
click at [1067, 377] on link at bounding box center [948, 380] width 269 height 760
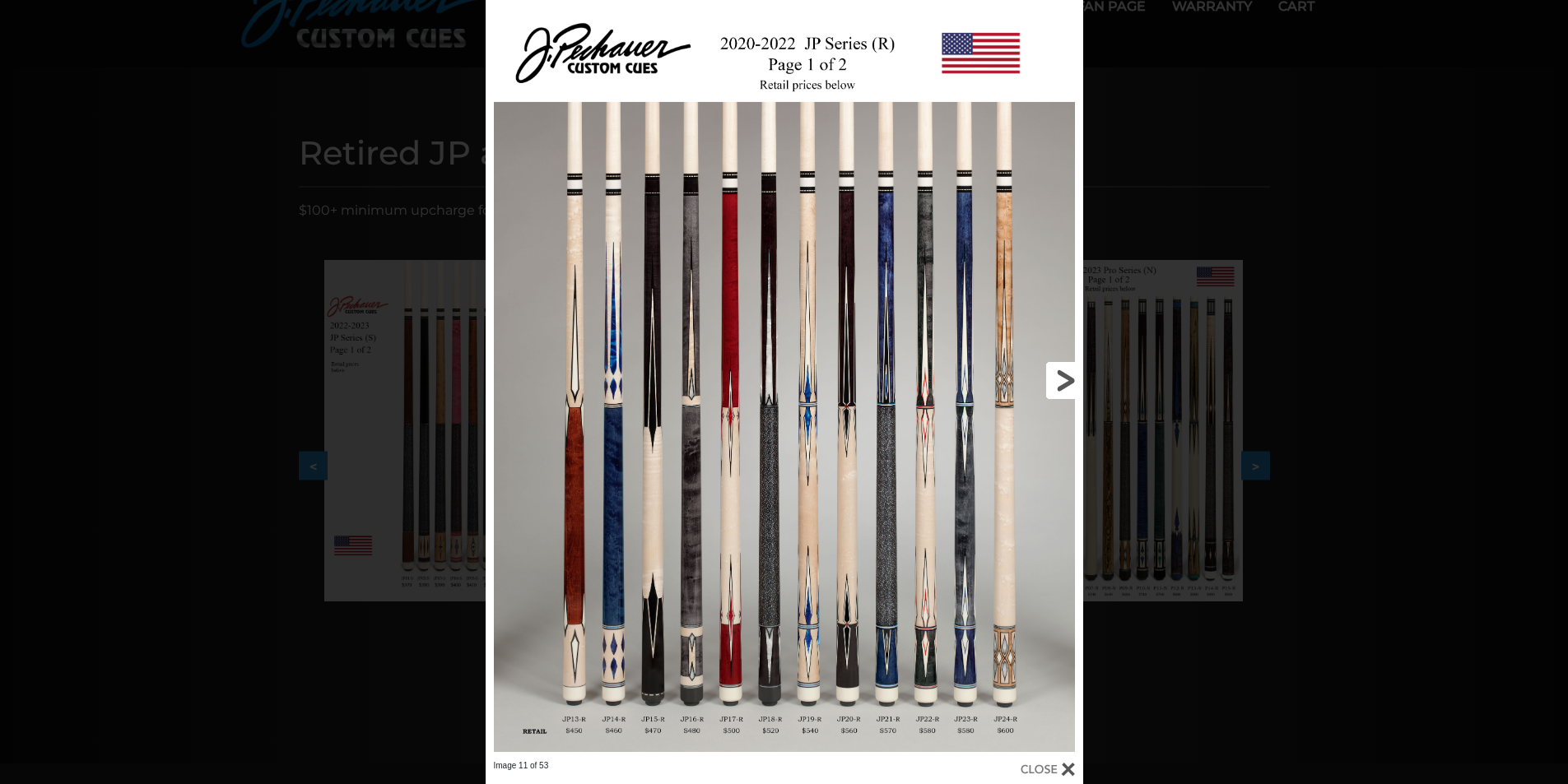
click at [1067, 377] on link at bounding box center [948, 380] width 269 height 760
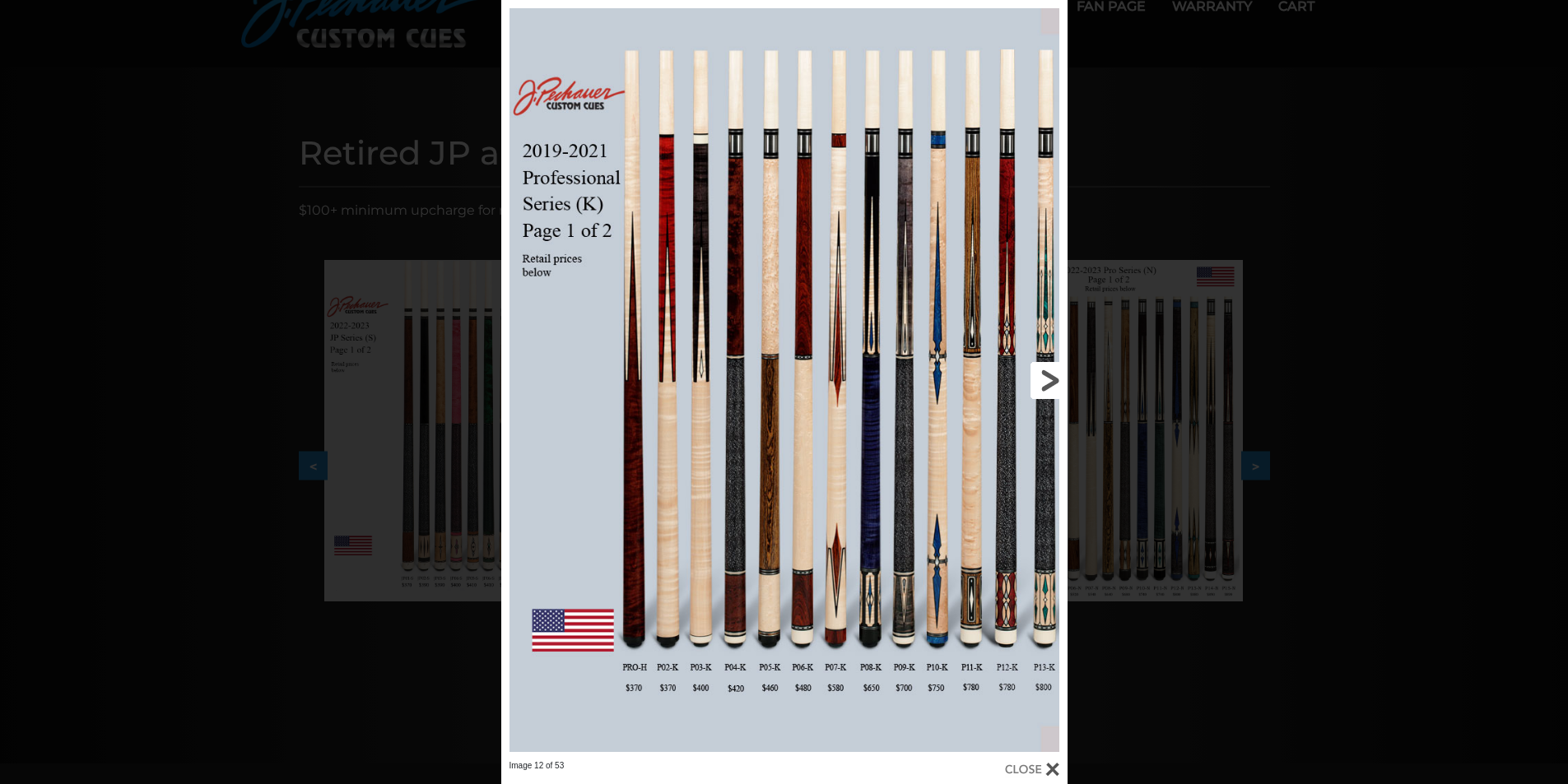
click at [1046, 381] on link at bounding box center [940, 380] width 255 height 760
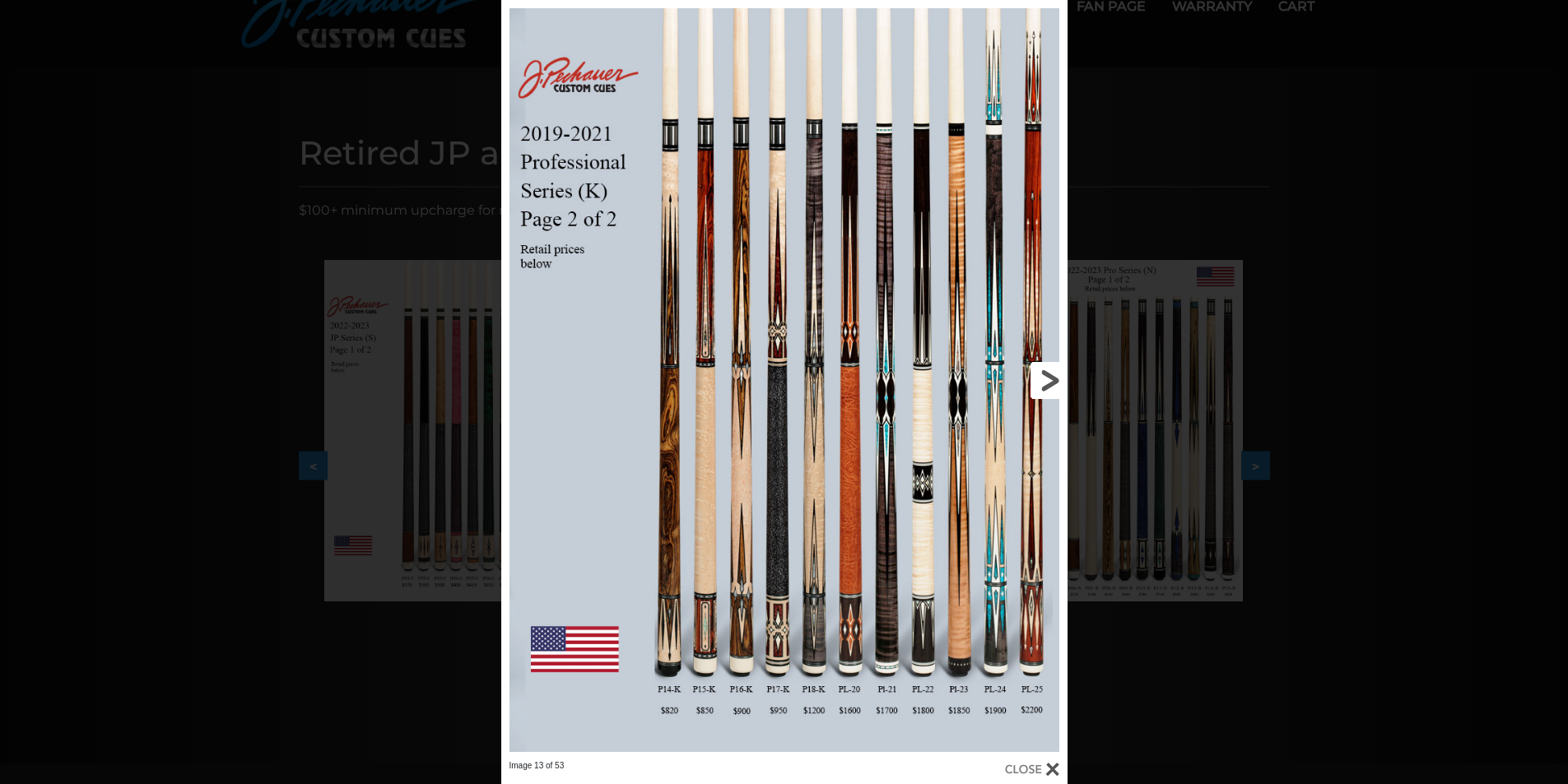
click at [1046, 381] on link at bounding box center [940, 380] width 255 height 760
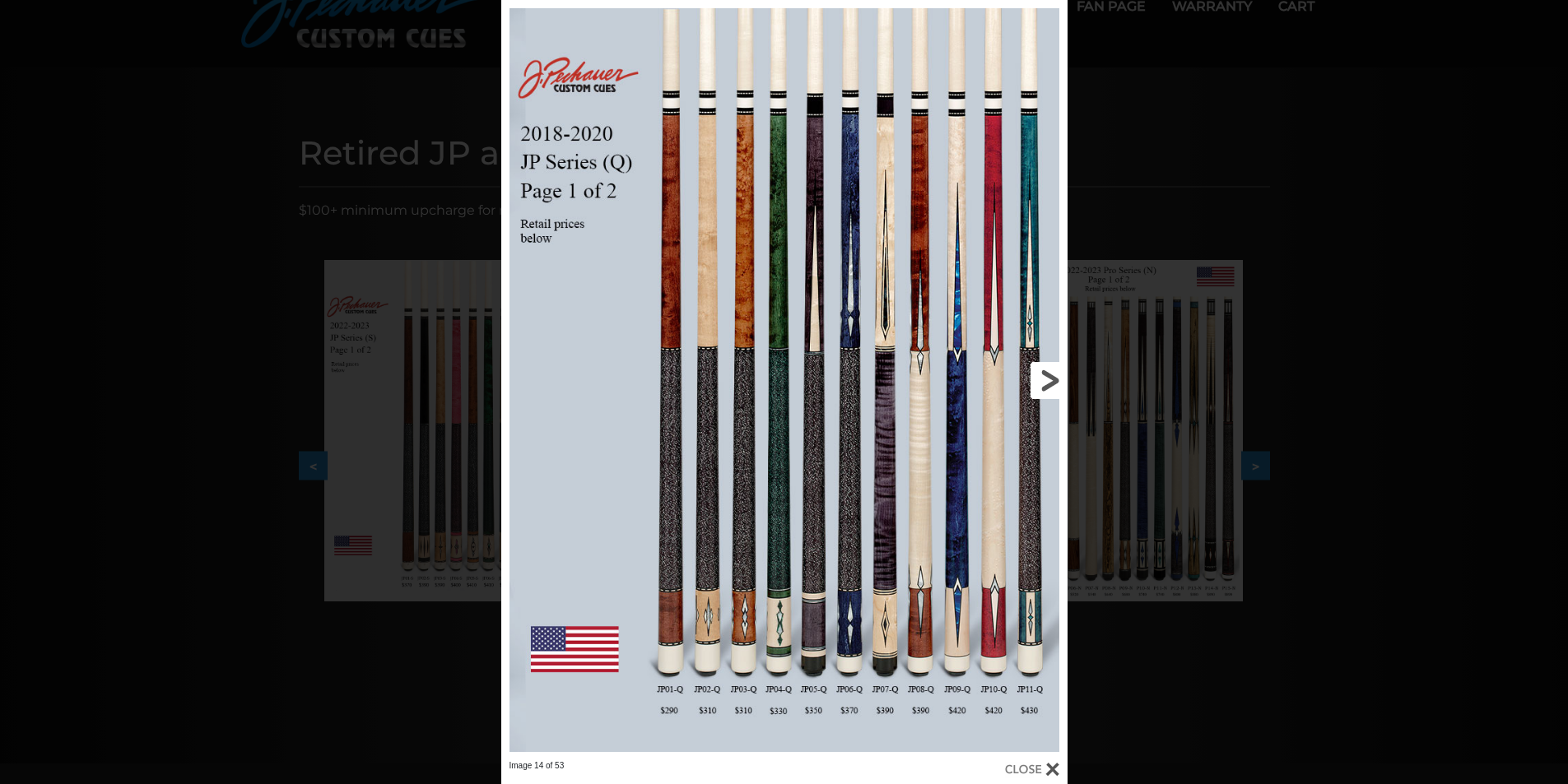
click at [1046, 381] on link at bounding box center [940, 380] width 255 height 760
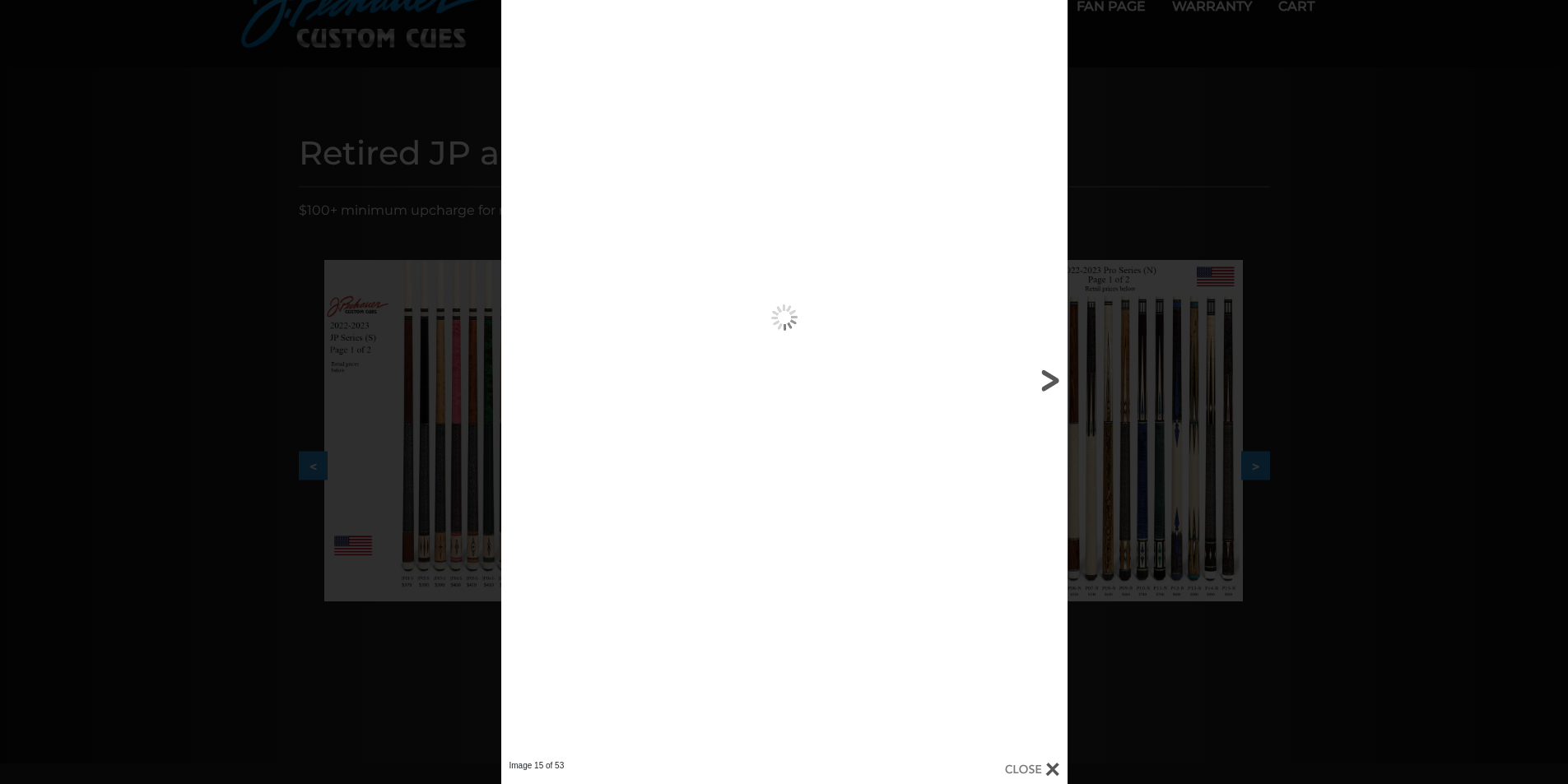
click at [1046, 381] on link at bounding box center [940, 380] width 255 height 760
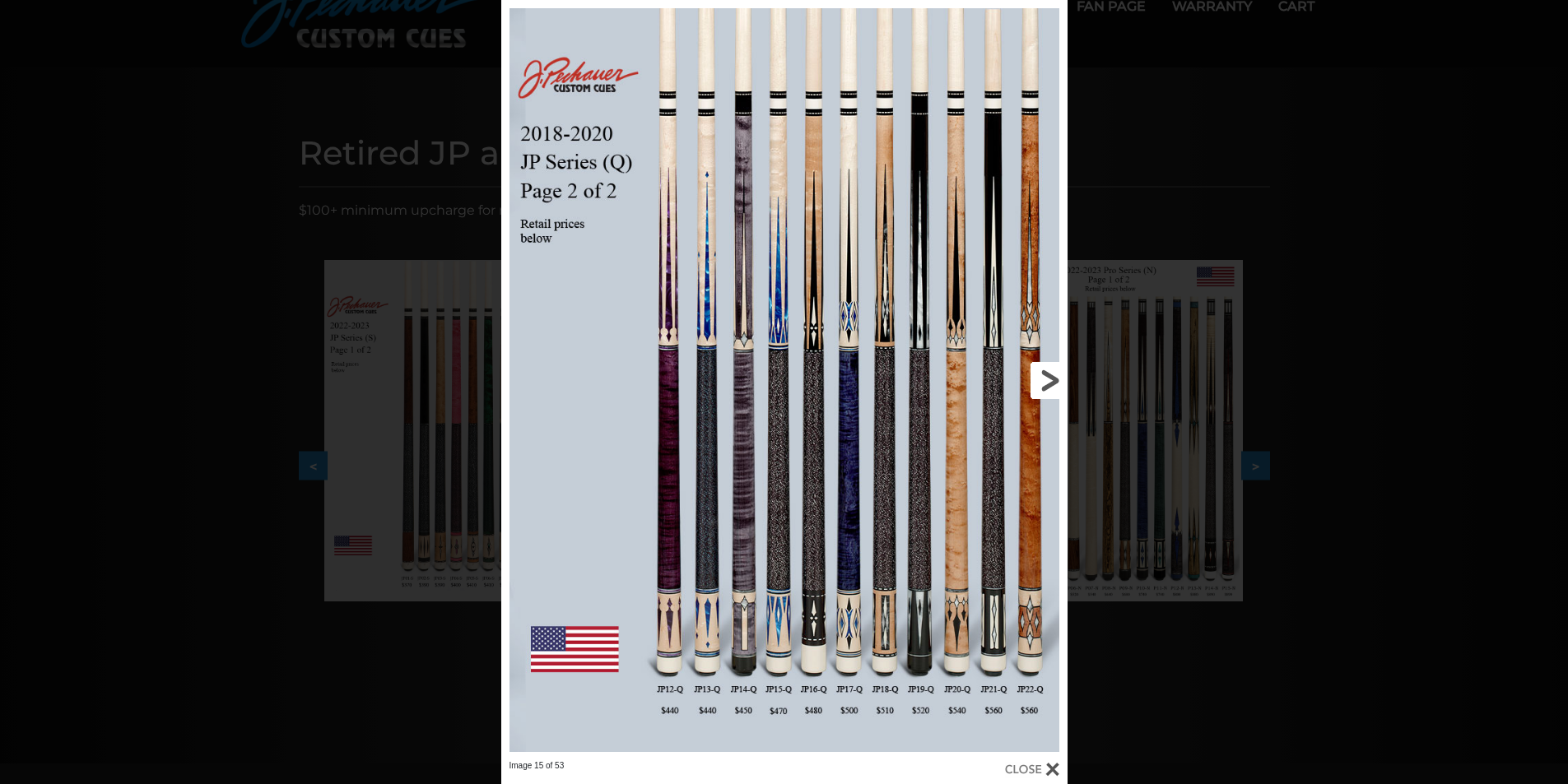
click at [1048, 385] on link at bounding box center [940, 380] width 255 height 760
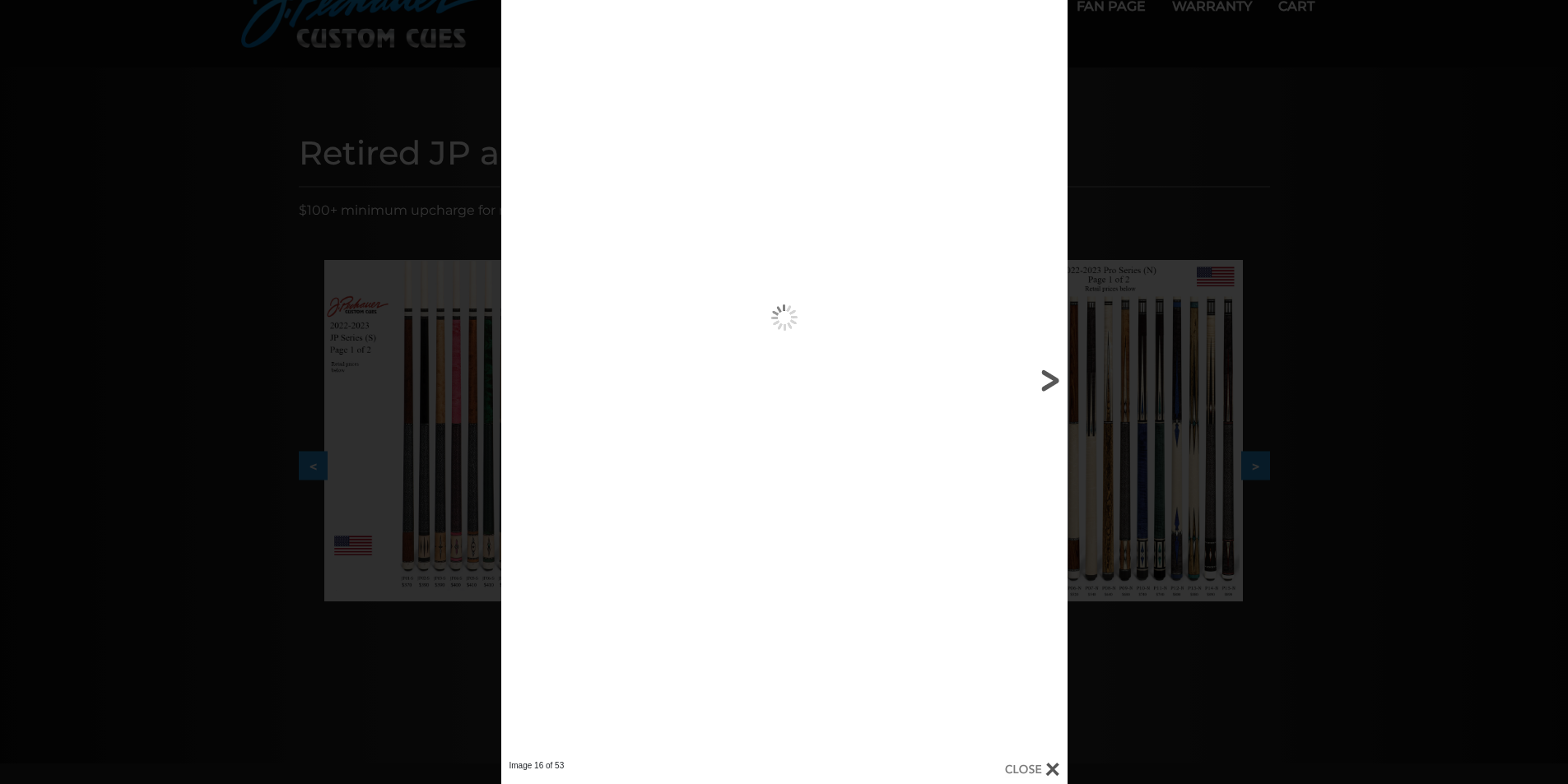
click at [1048, 385] on link at bounding box center [940, 380] width 255 height 760
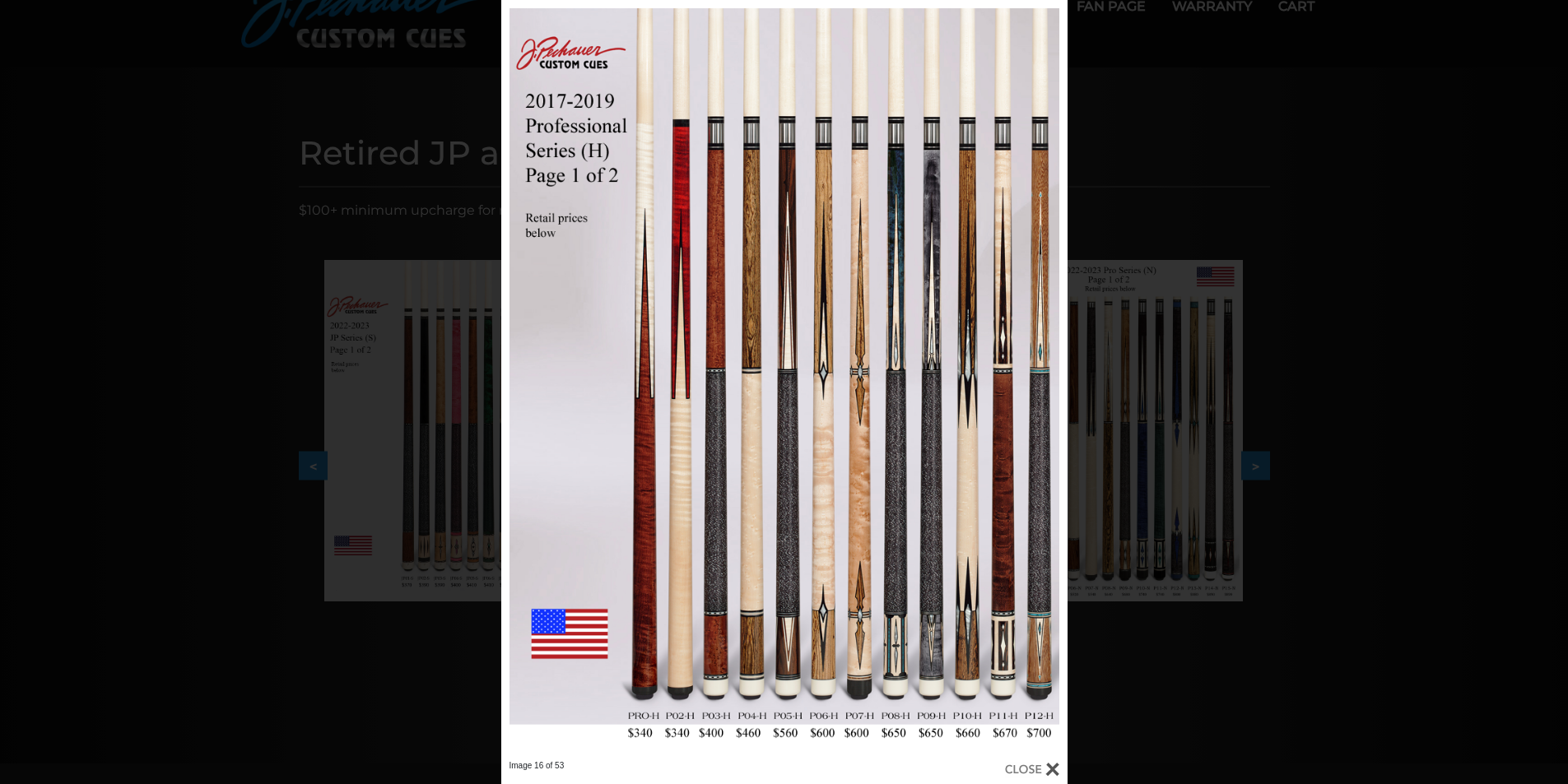
drag, startPoint x: 1259, startPoint y: 252, endPoint x: 1256, endPoint y: 265, distance: 13.3
click at [1256, 265] on div "Image 16 of 53" at bounding box center [784, 392] width 1568 height 784
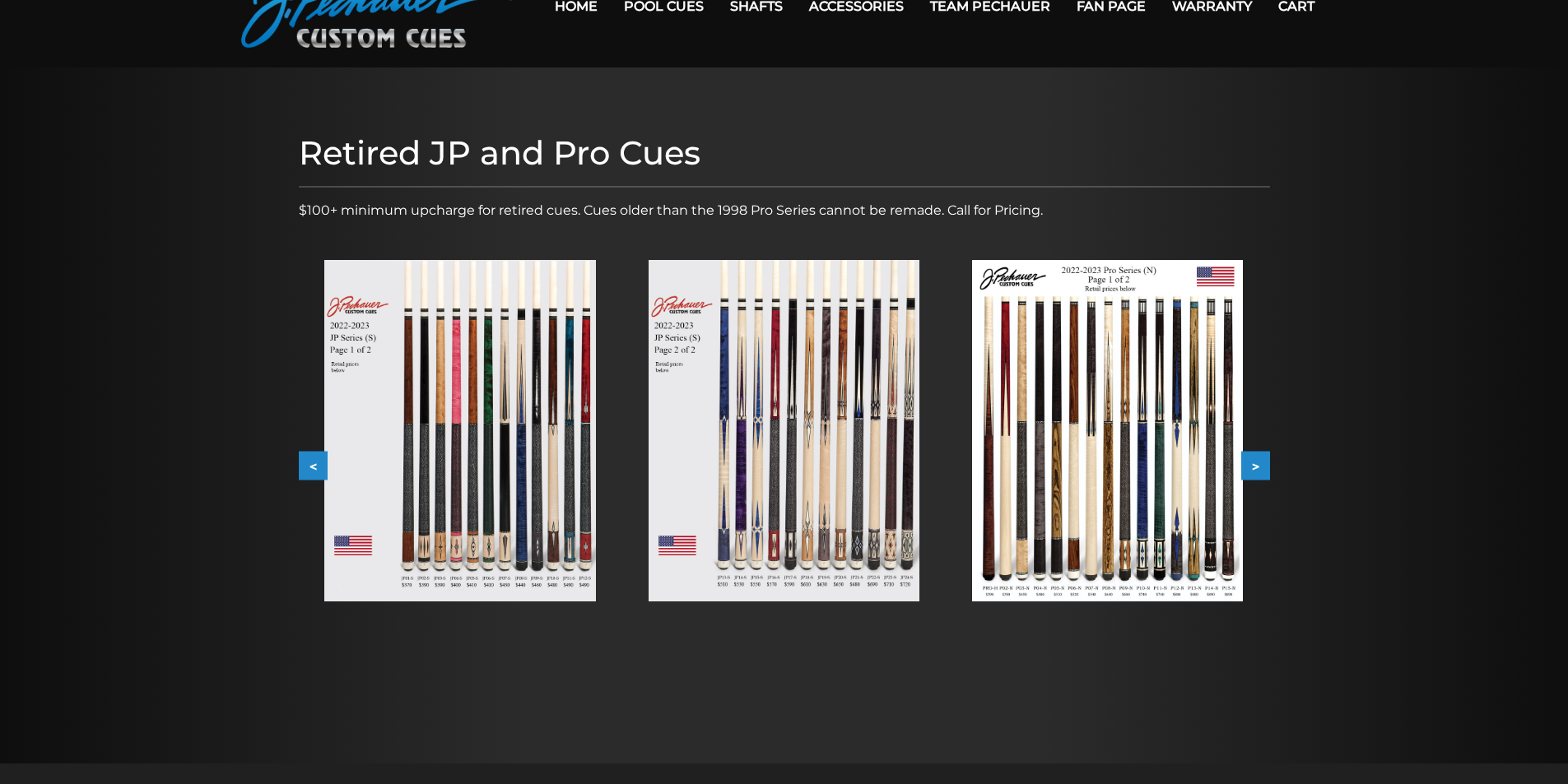
click at [1263, 461] on button ">" at bounding box center [1256, 466] width 29 height 29
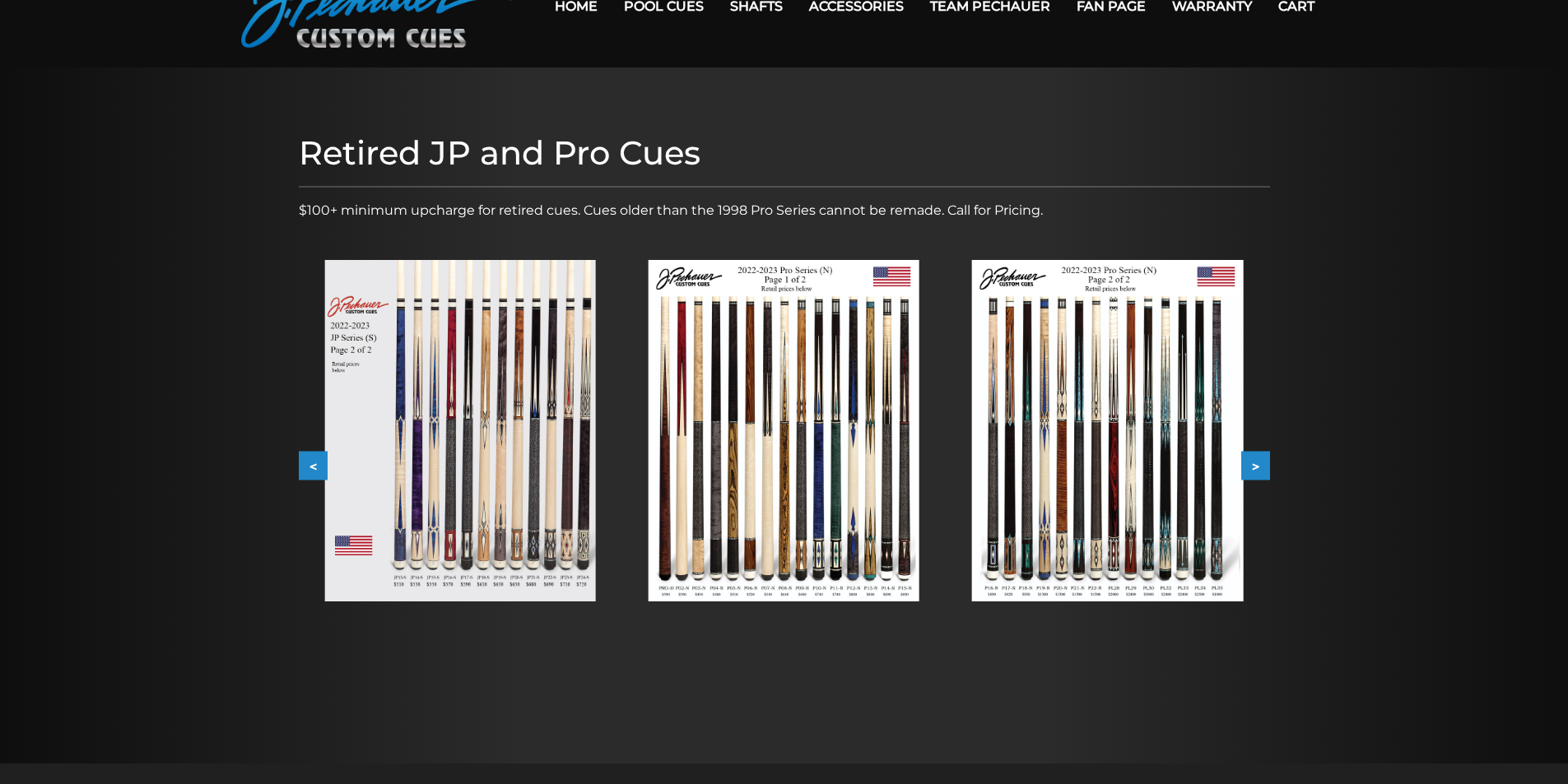
click at [1261, 461] on button ">" at bounding box center [1256, 466] width 29 height 29
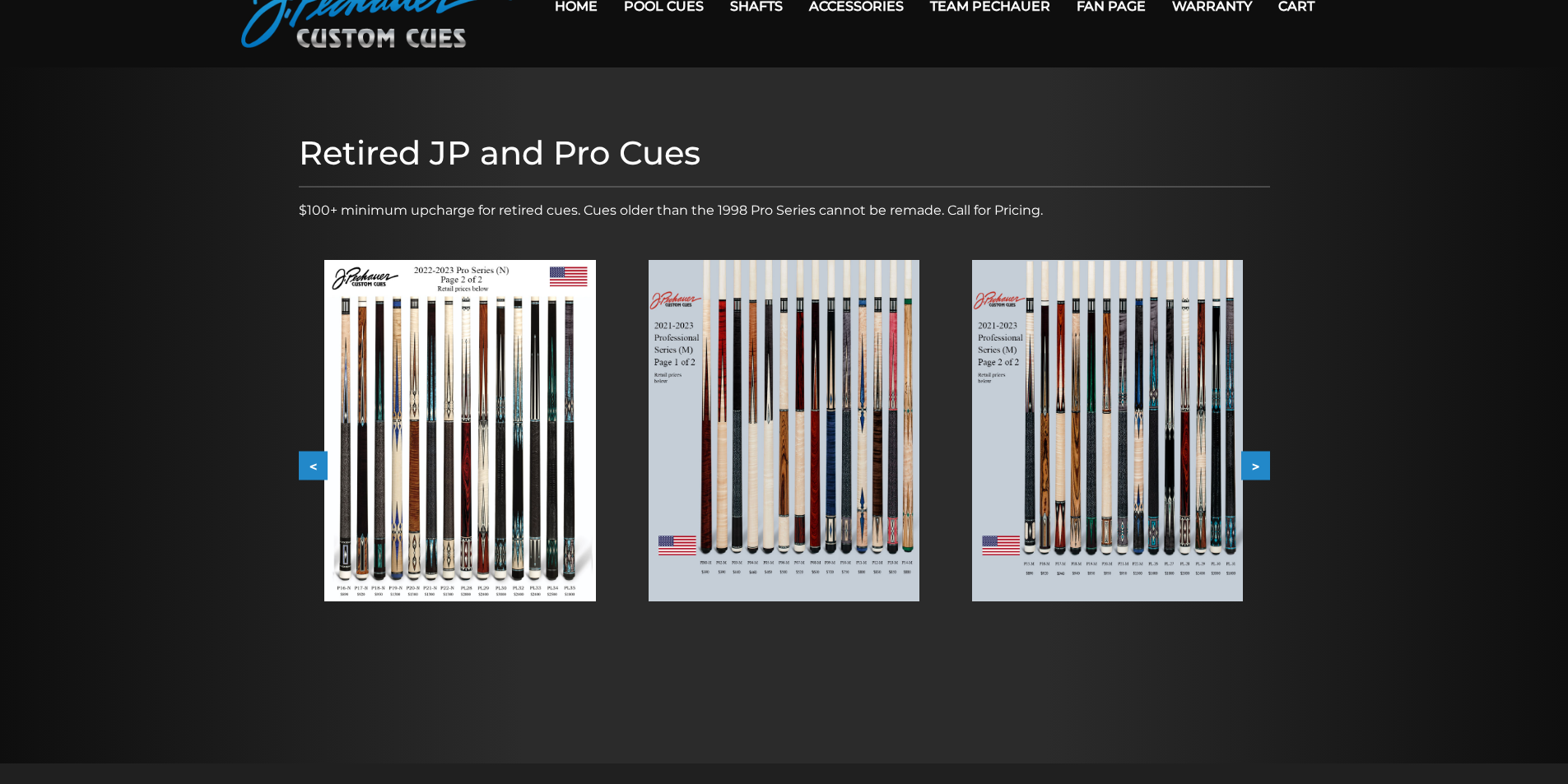
click at [1266, 466] on button ">" at bounding box center [1256, 466] width 29 height 29
click at [1266, 467] on button ">" at bounding box center [1256, 466] width 29 height 29
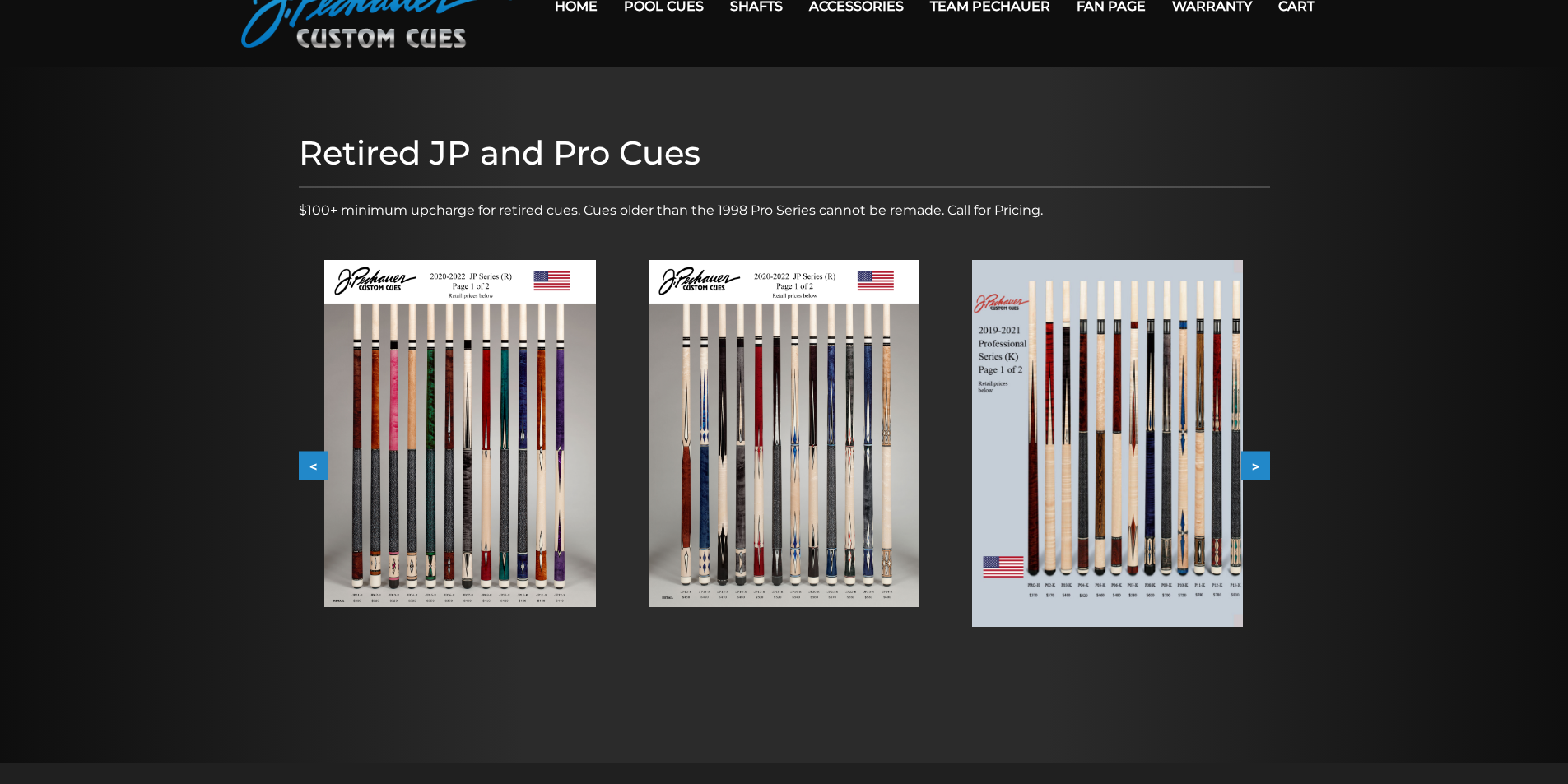
click at [1266, 467] on button ">" at bounding box center [1256, 466] width 29 height 29
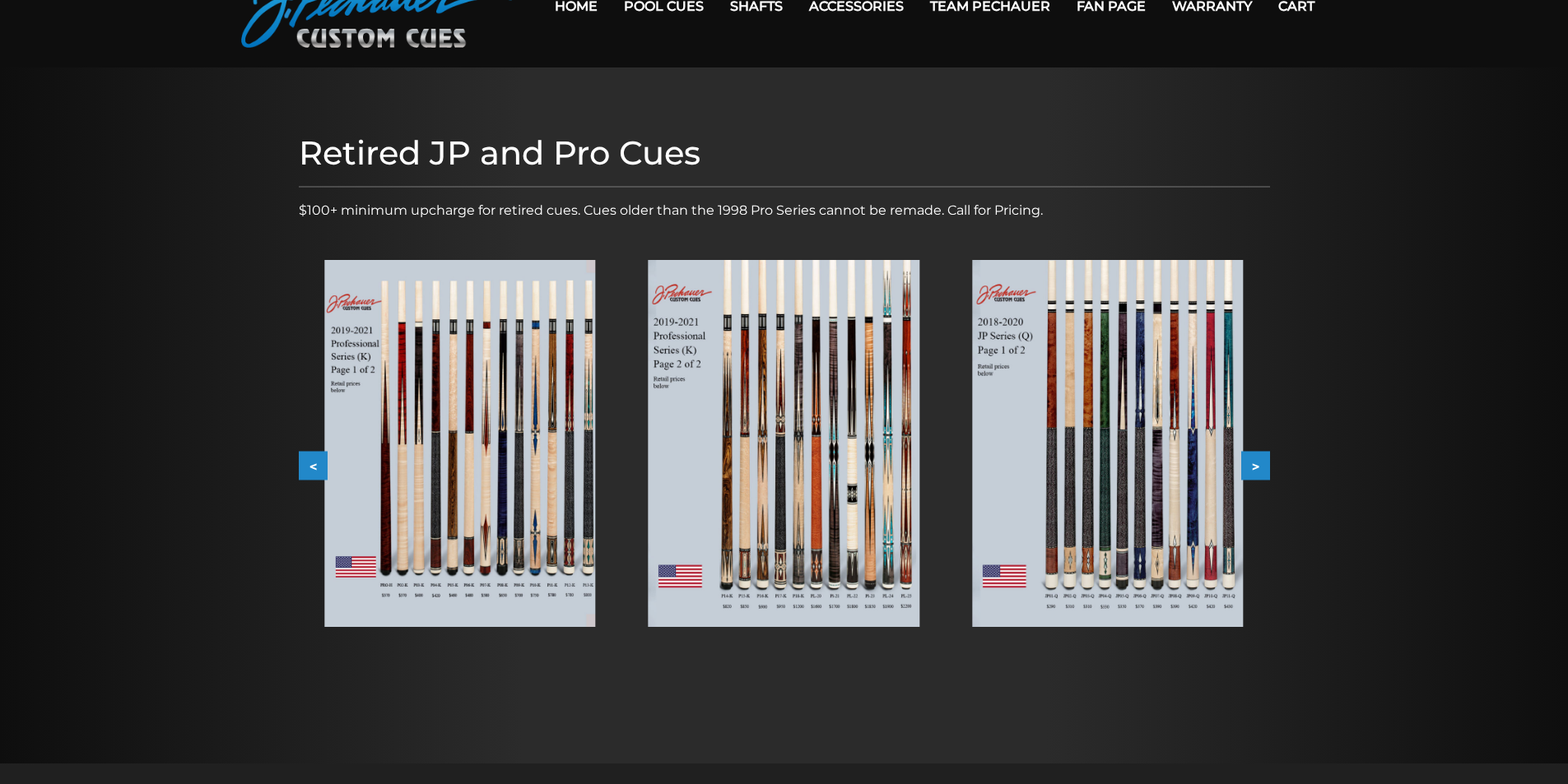
scroll to position [0, 0]
